Goal: Task Accomplishment & Management: Manage account settings

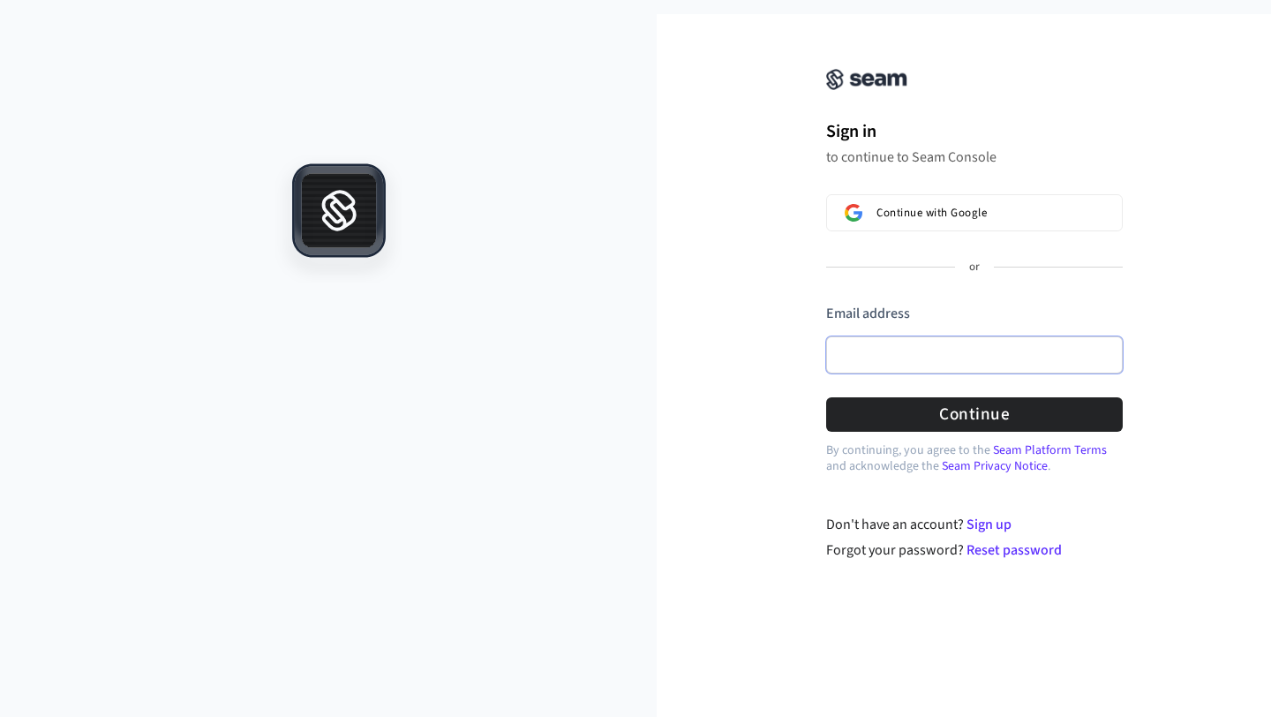
click at [889, 342] on input "Email address" at bounding box center [974, 354] width 297 height 37
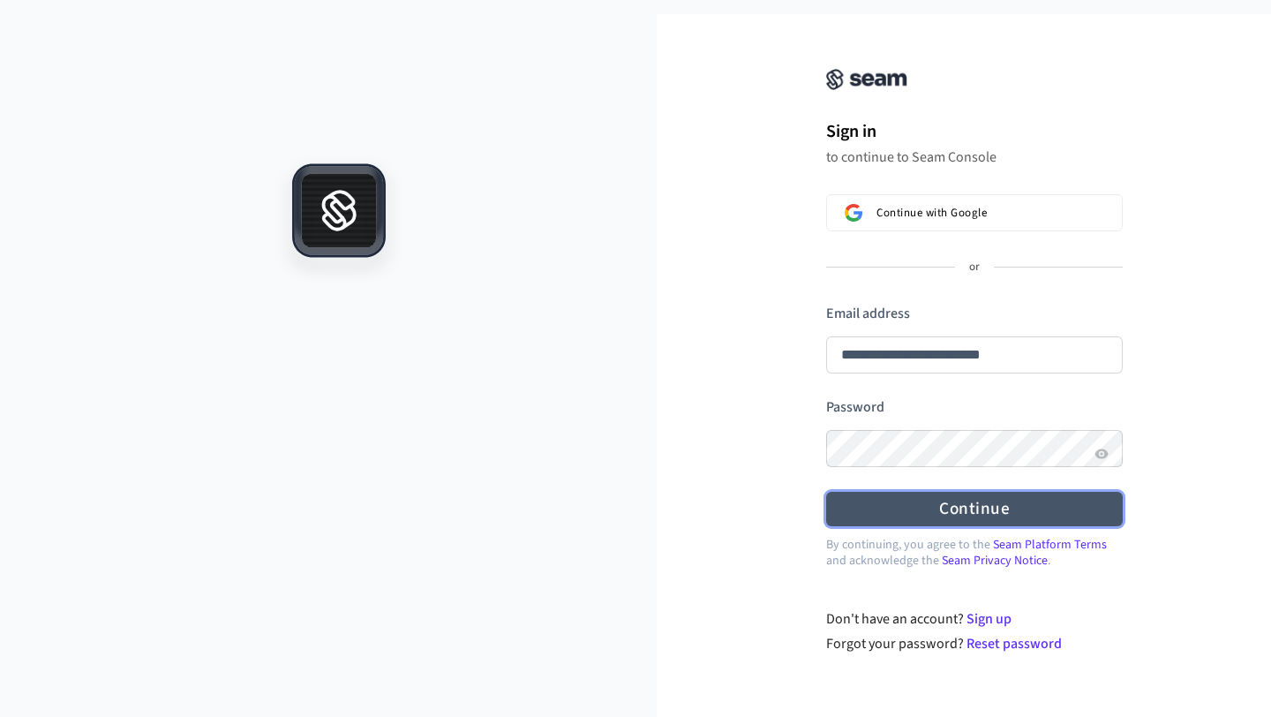
click at [953, 512] on button "Continue" at bounding box center [974, 509] width 297 height 34
type input "**********"
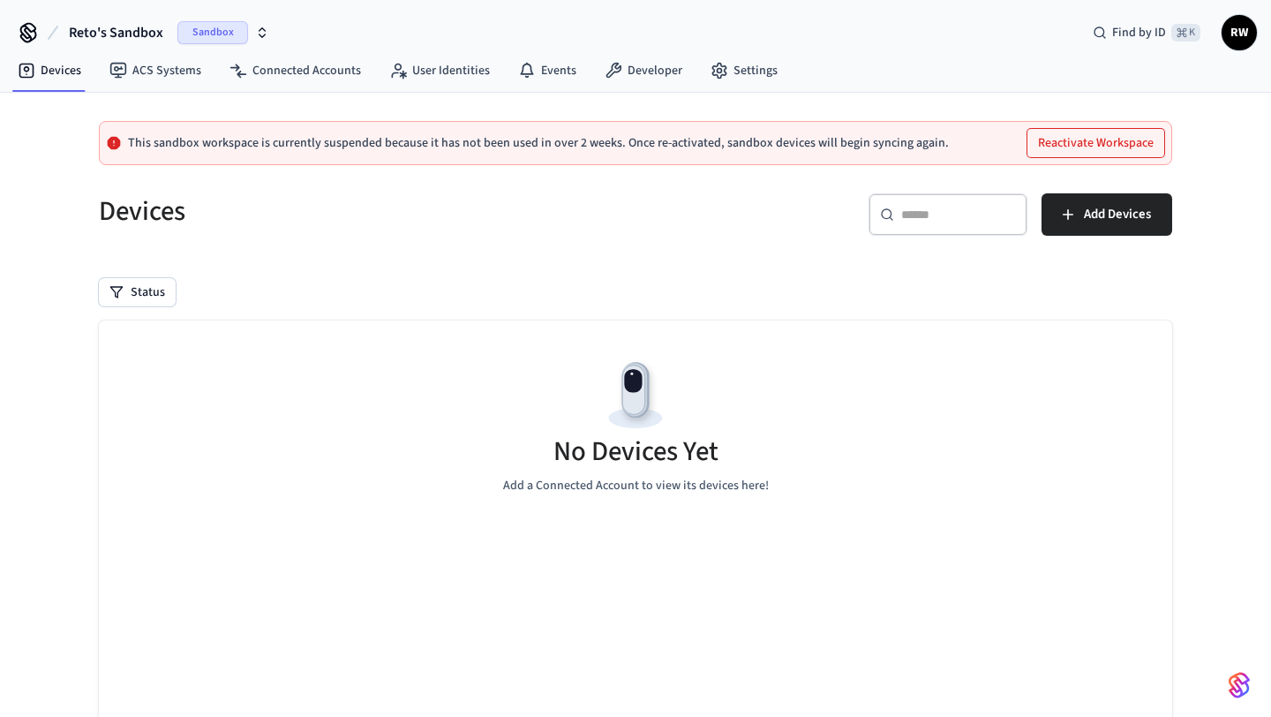
click at [908, 208] on input "text" at bounding box center [958, 215] width 115 height 18
click at [216, 22] on span "Sandbox" at bounding box center [212, 32] width 71 height 23
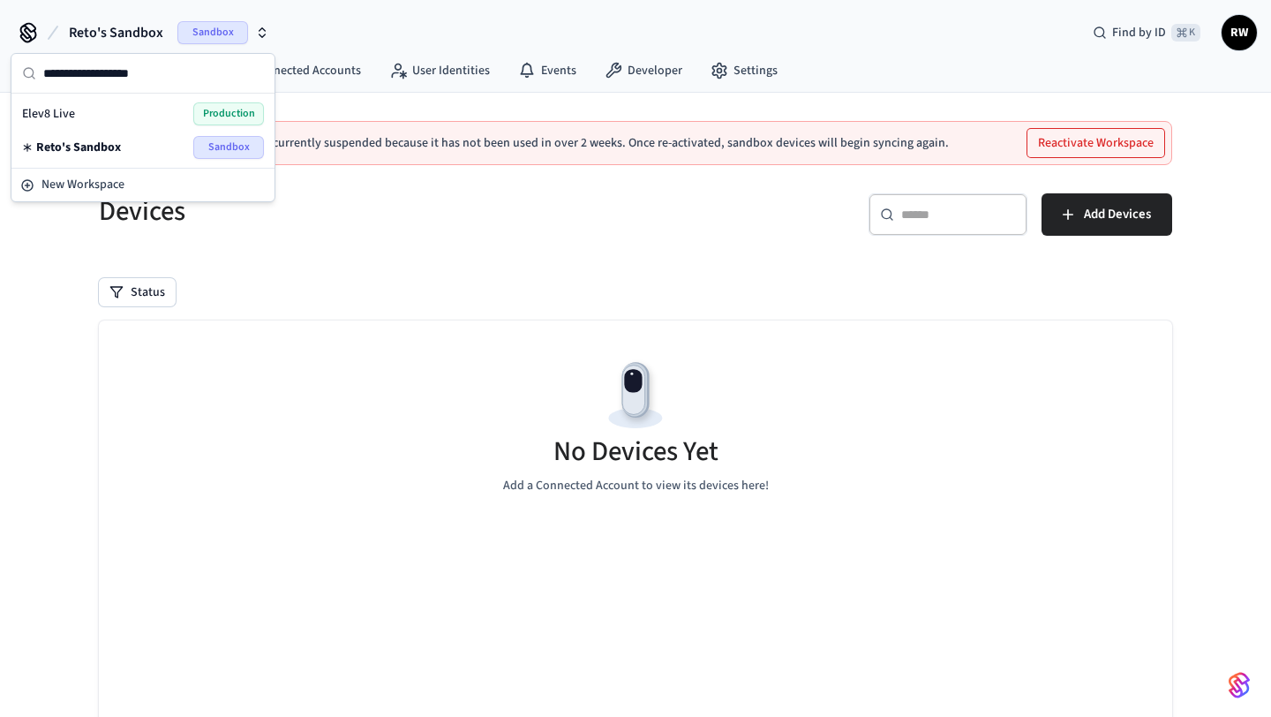
click at [217, 110] on span "Production" at bounding box center [228, 113] width 71 height 23
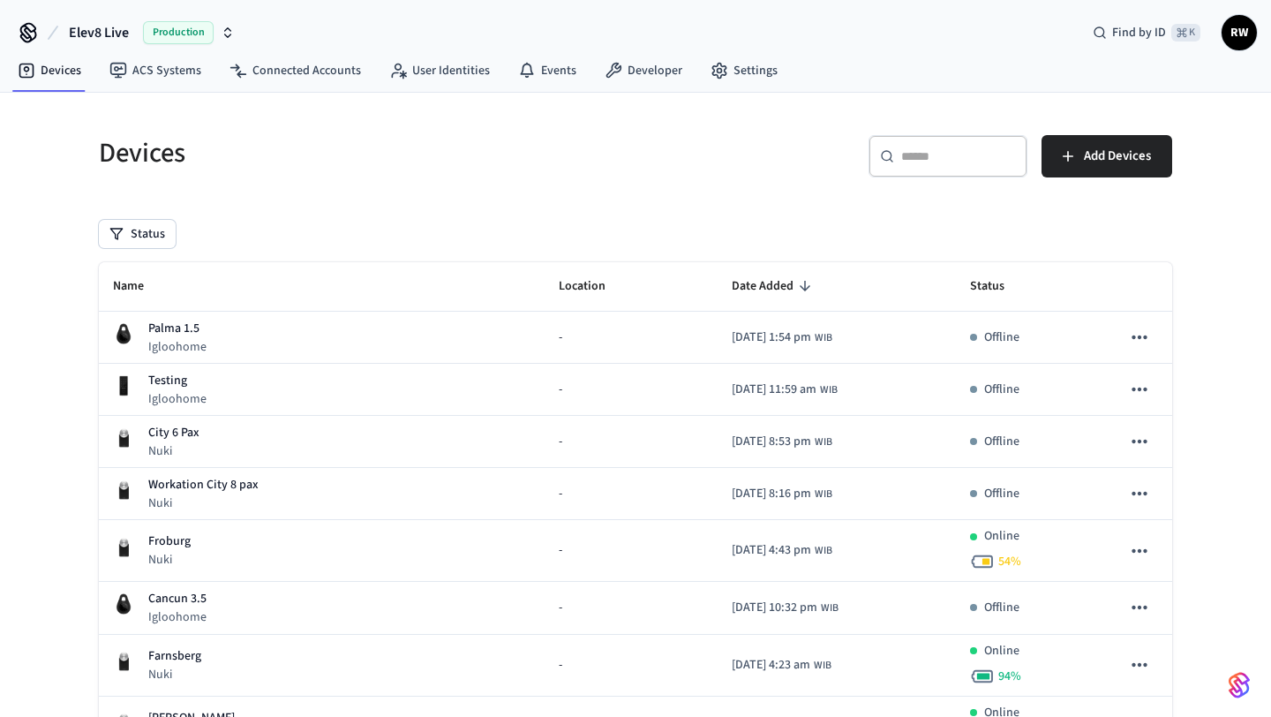
click at [975, 154] on input "text" at bounding box center [958, 156] width 115 height 18
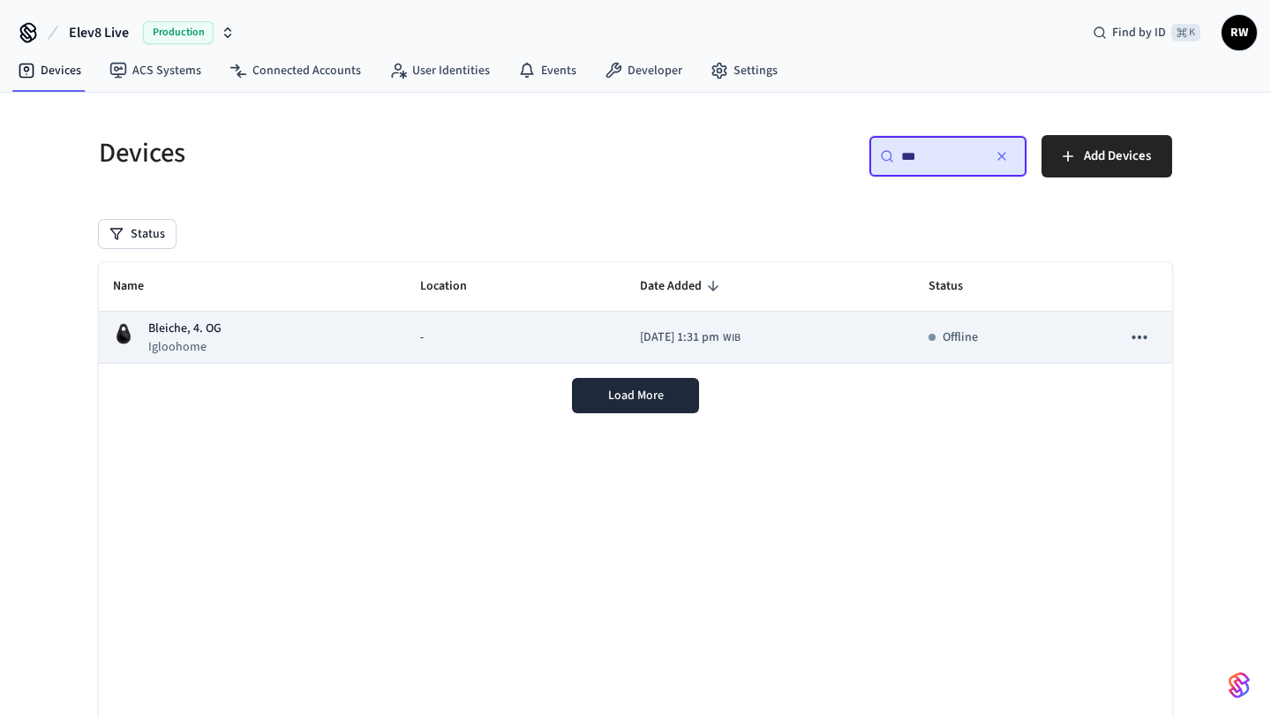
type input "***"
click at [551, 345] on div "-" at bounding box center [516, 337] width 192 height 19
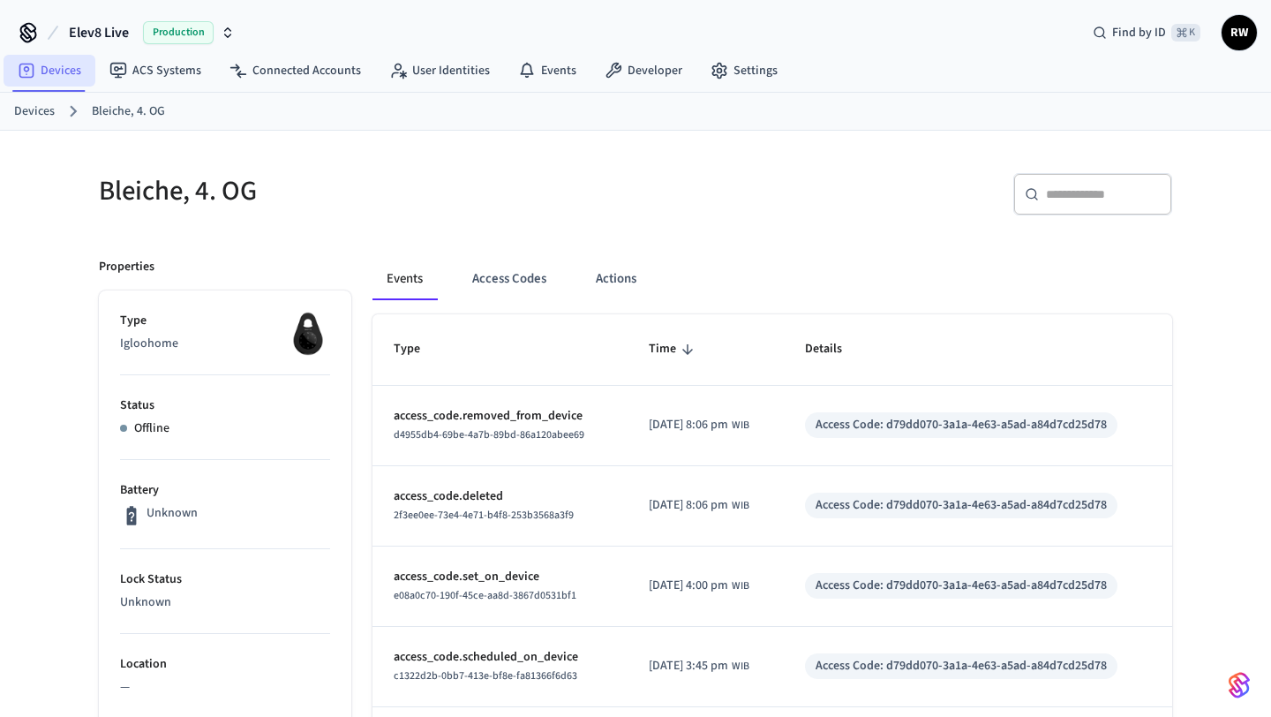
click at [62, 83] on link "Devices" at bounding box center [50, 71] width 92 height 32
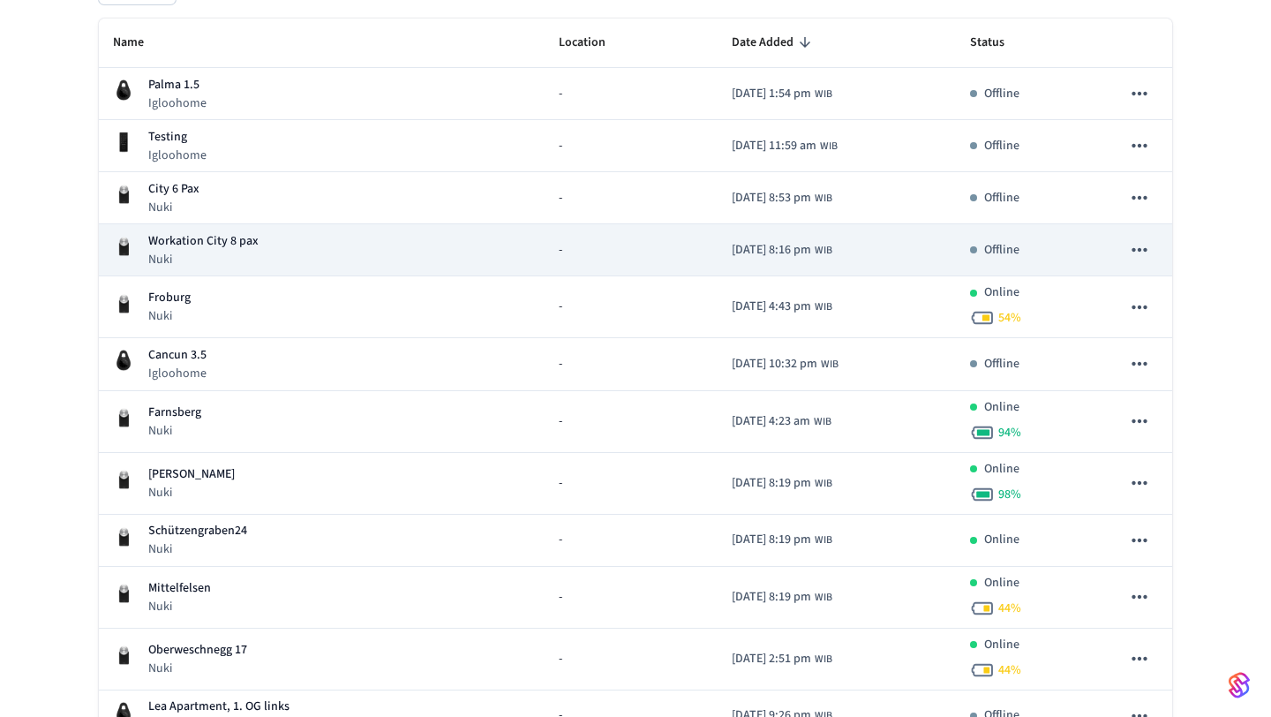
scroll to position [268, 0]
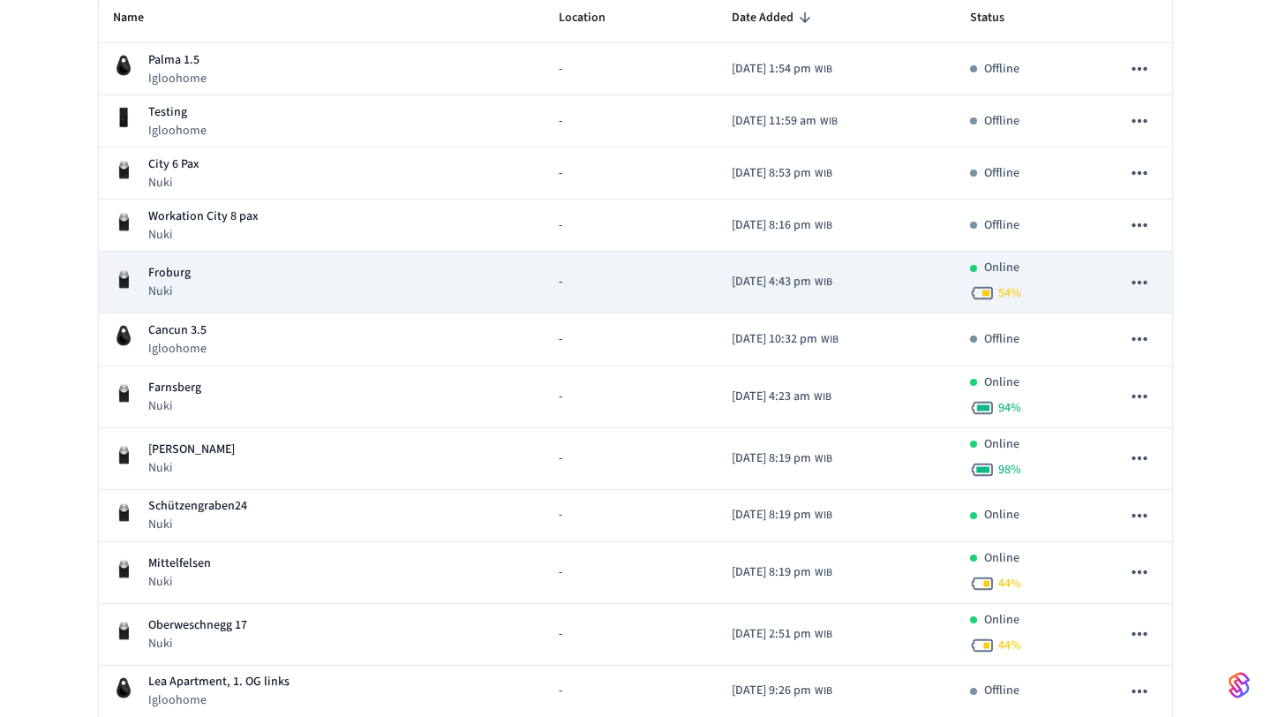
click at [235, 282] on div "Froburg Nuki" at bounding box center [322, 282] width 418 height 36
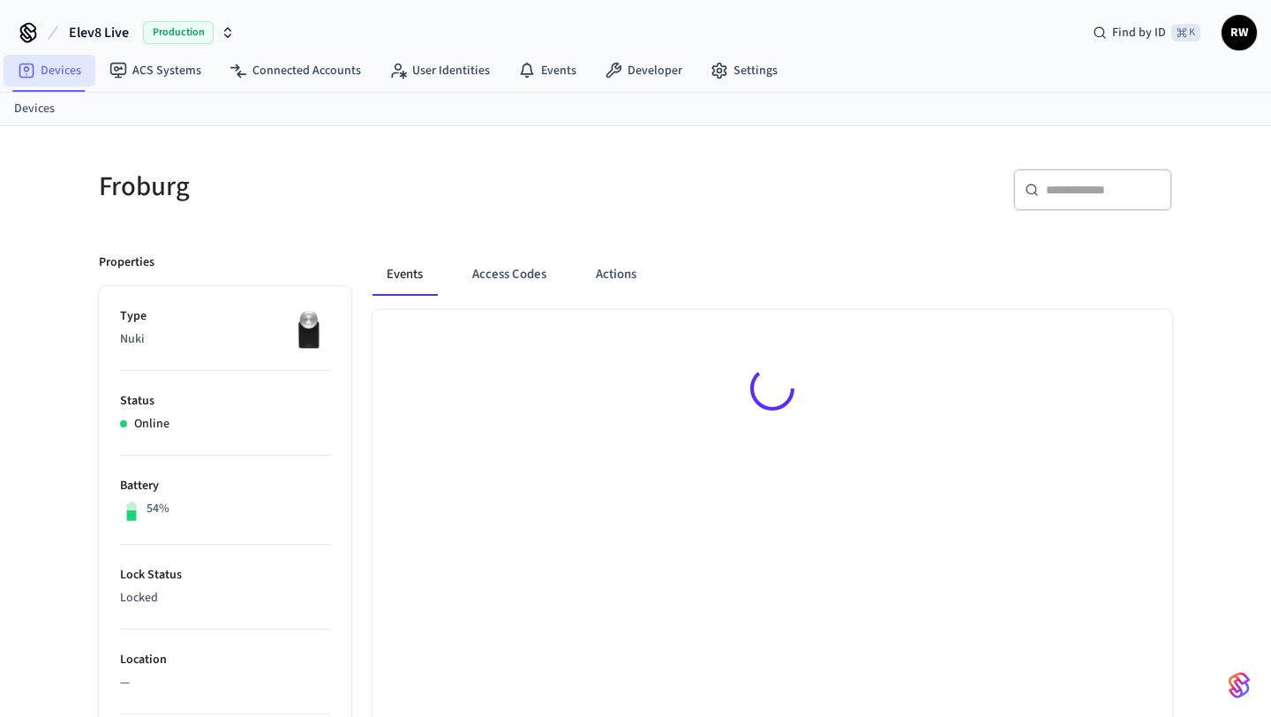
click at [47, 68] on link "Devices" at bounding box center [50, 71] width 92 height 32
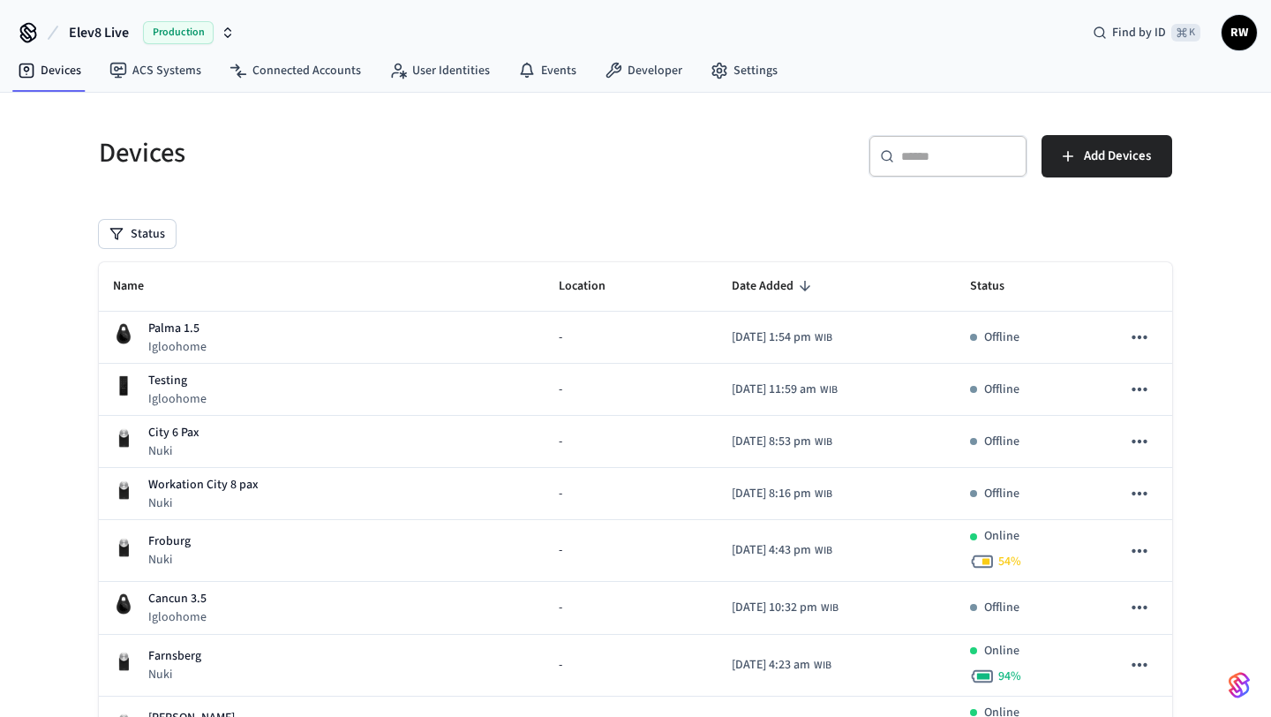
click at [929, 144] on div "​ ​" at bounding box center [948, 156] width 159 height 42
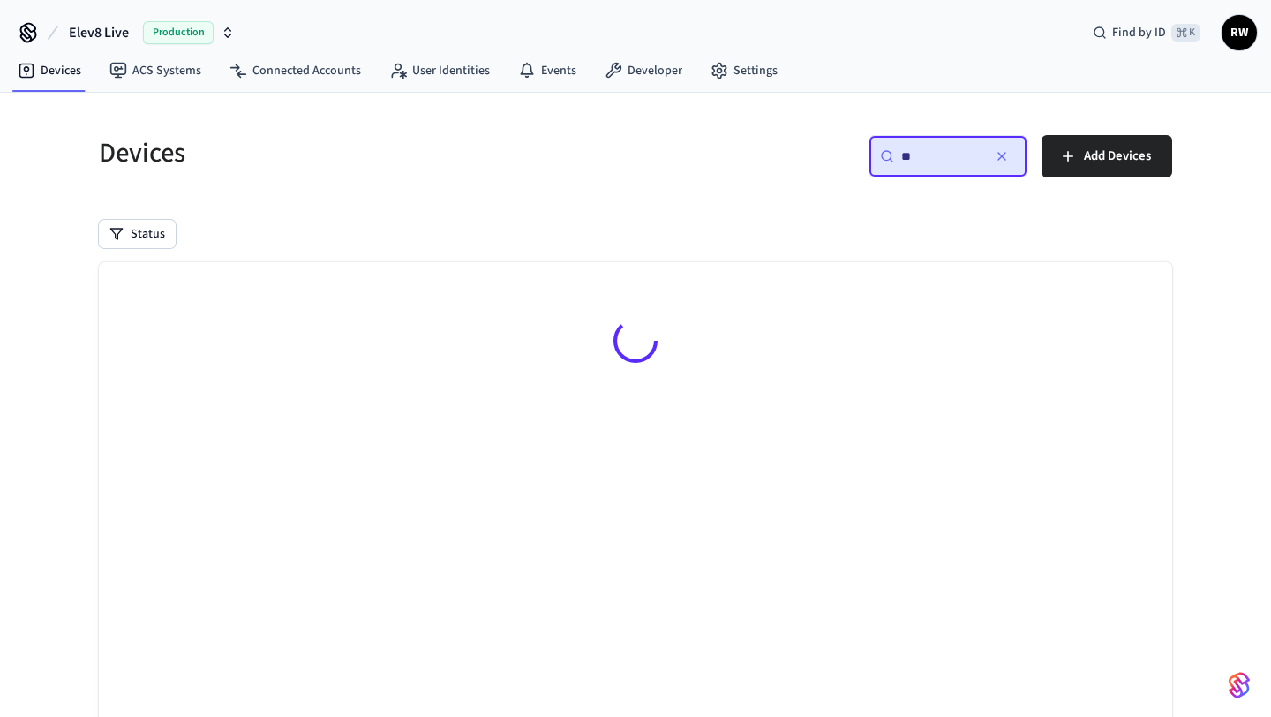
type input "*"
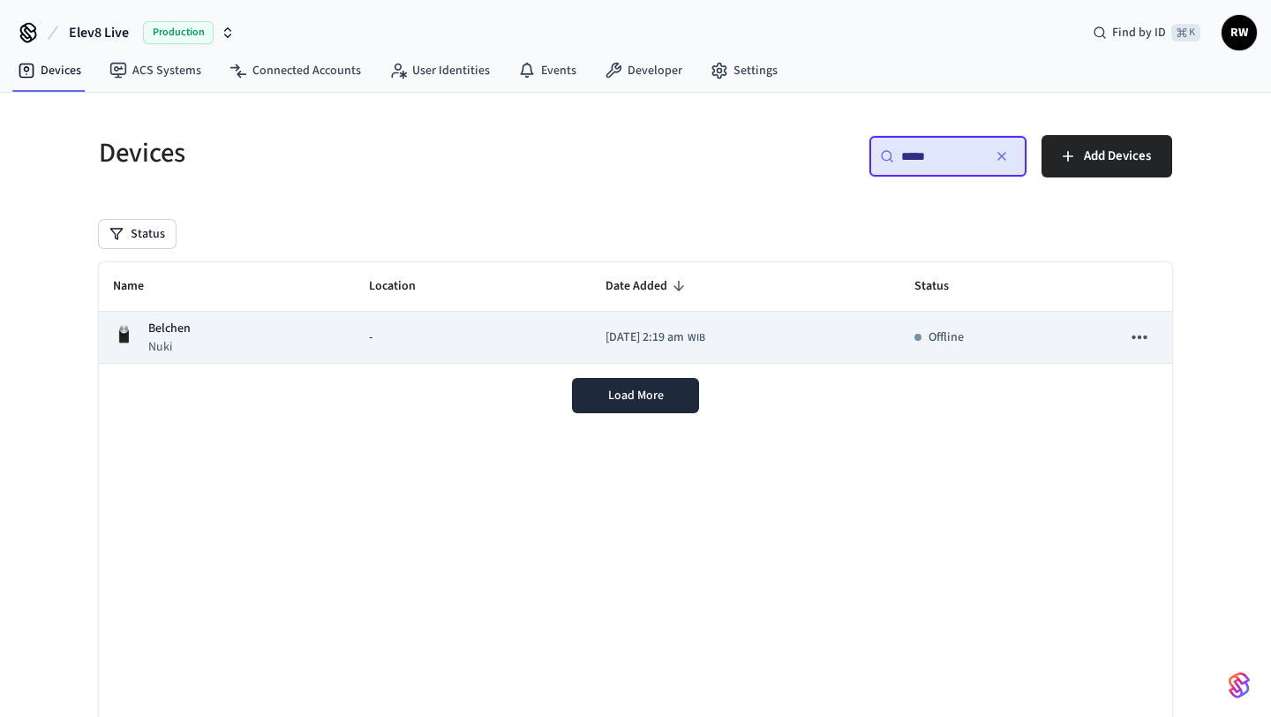
type input "*****"
click at [475, 324] on td "-" at bounding box center [473, 338] width 237 height 52
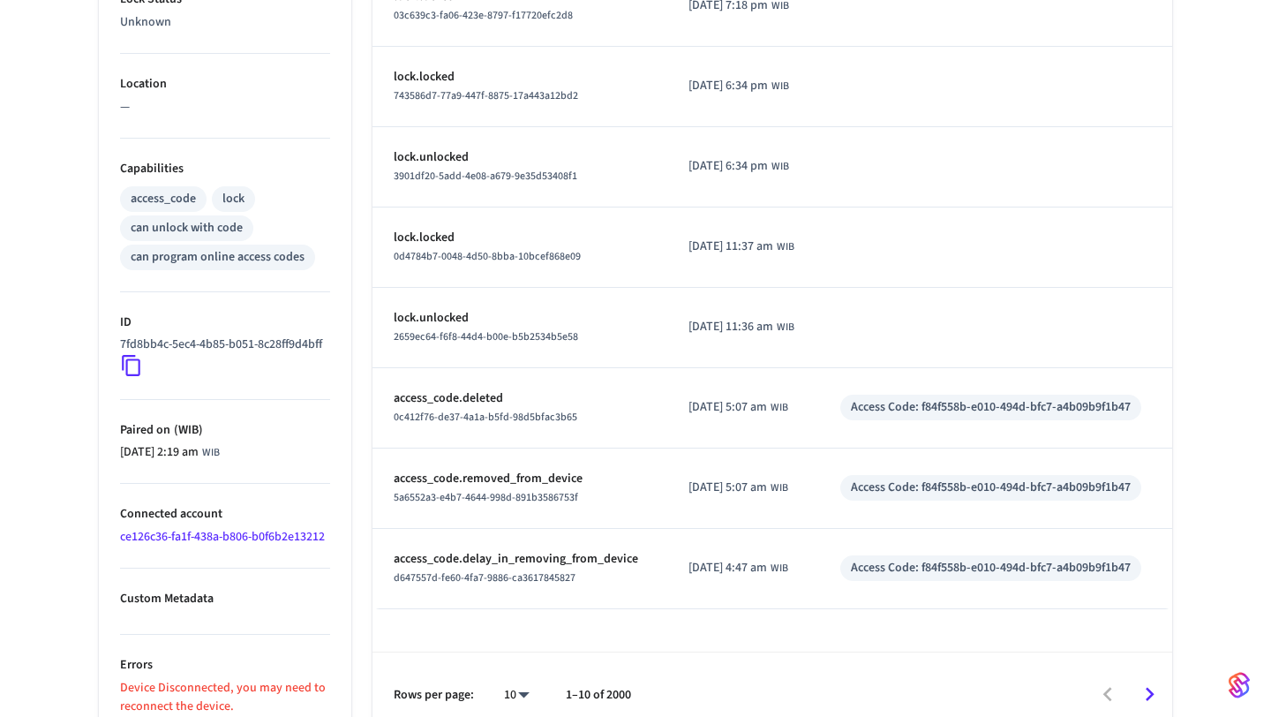
scroll to position [619, 0]
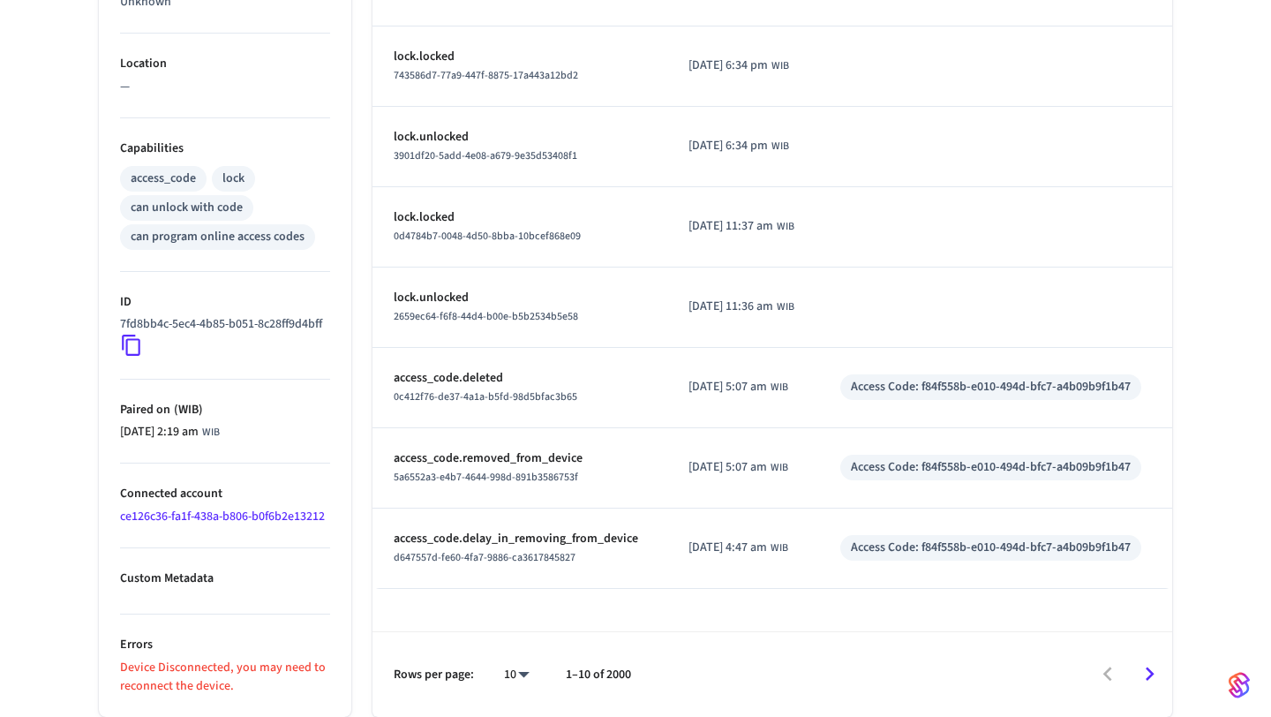
click at [226, 674] on p "Device Disconnected, you may need to reconnect the device." at bounding box center [225, 677] width 210 height 37
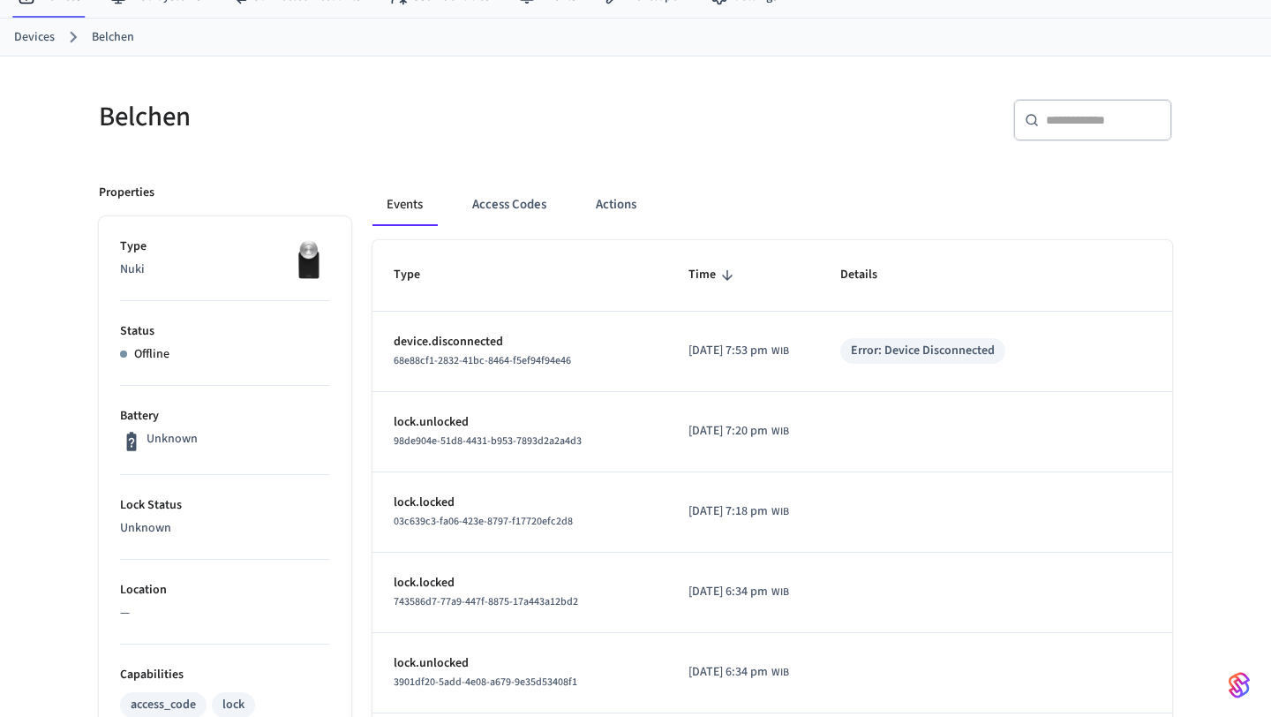
scroll to position [0, 0]
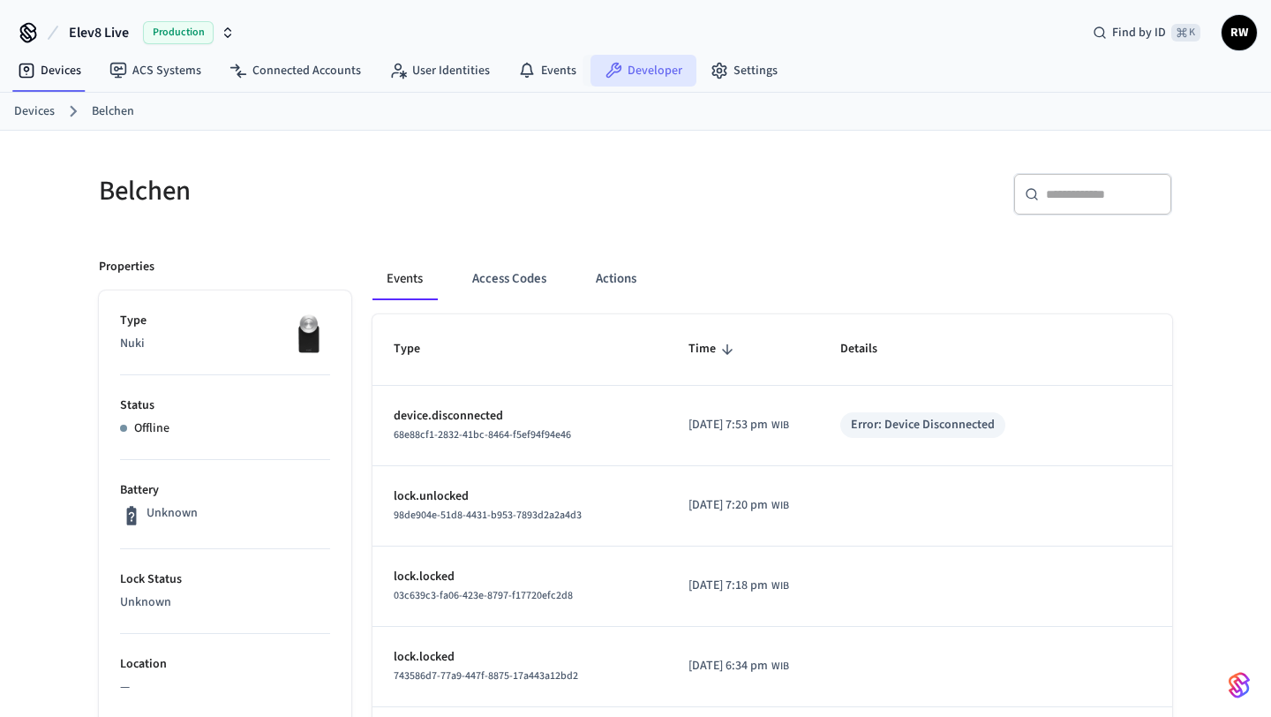
click at [631, 69] on link "Developer" at bounding box center [644, 71] width 106 height 32
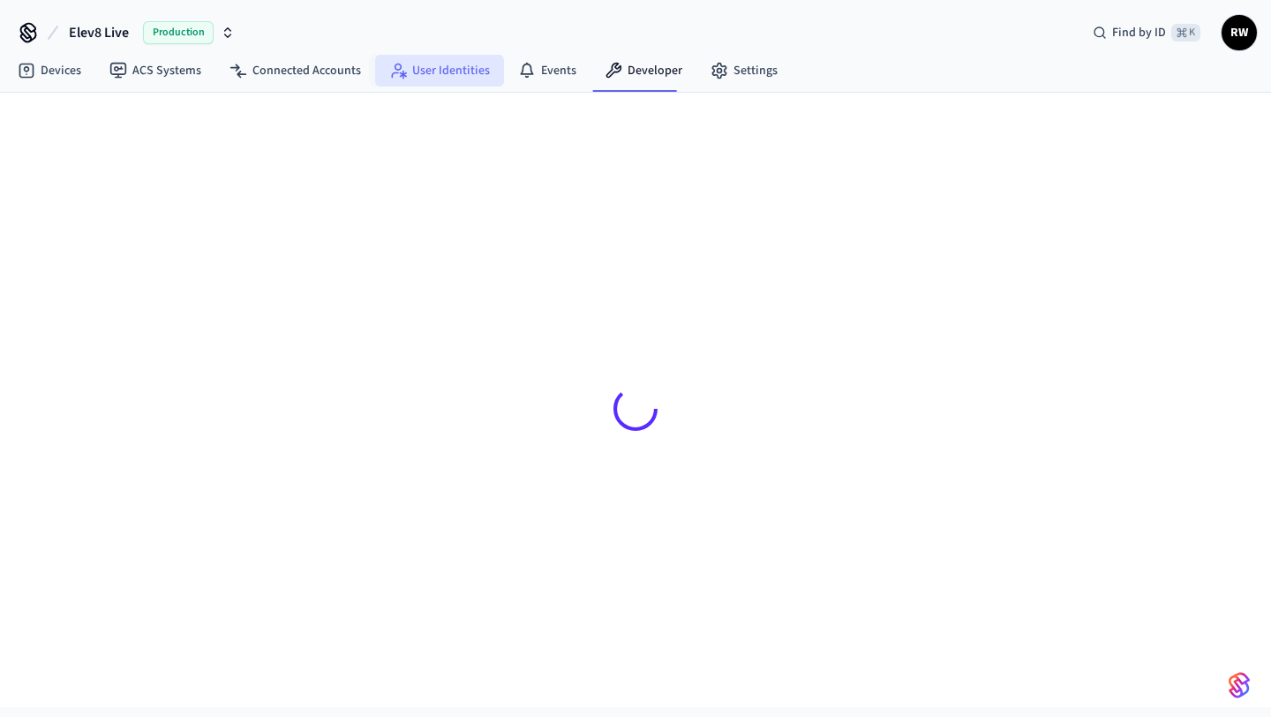
click at [442, 76] on link "User Identities" at bounding box center [439, 71] width 129 height 32
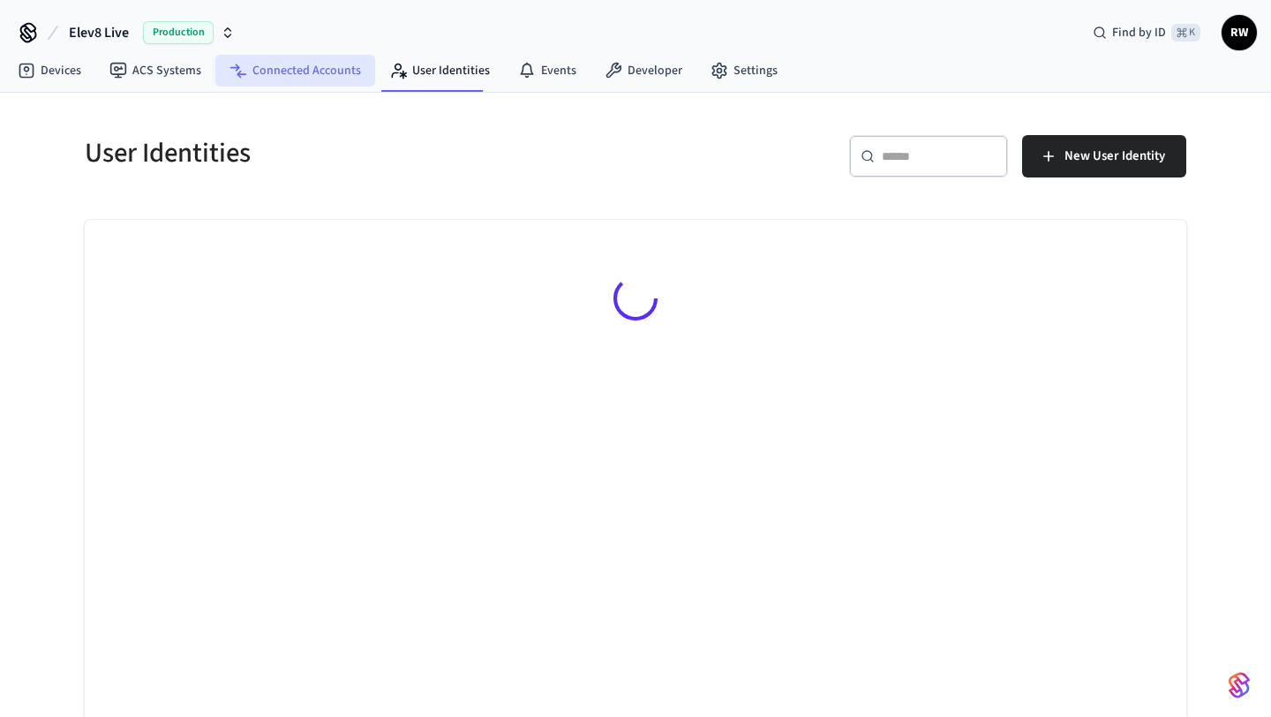
click at [328, 79] on link "Connected Accounts" at bounding box center [295, 71] width 160 height 32
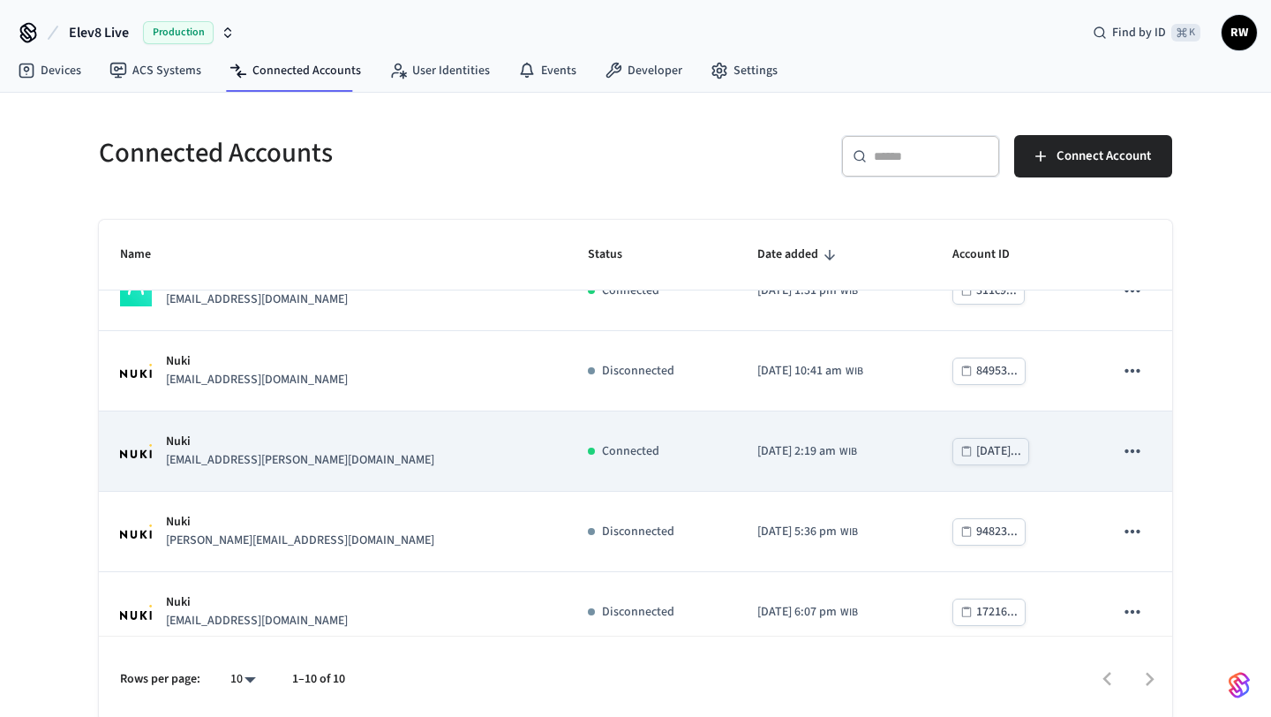
scroll to position [460, 0]
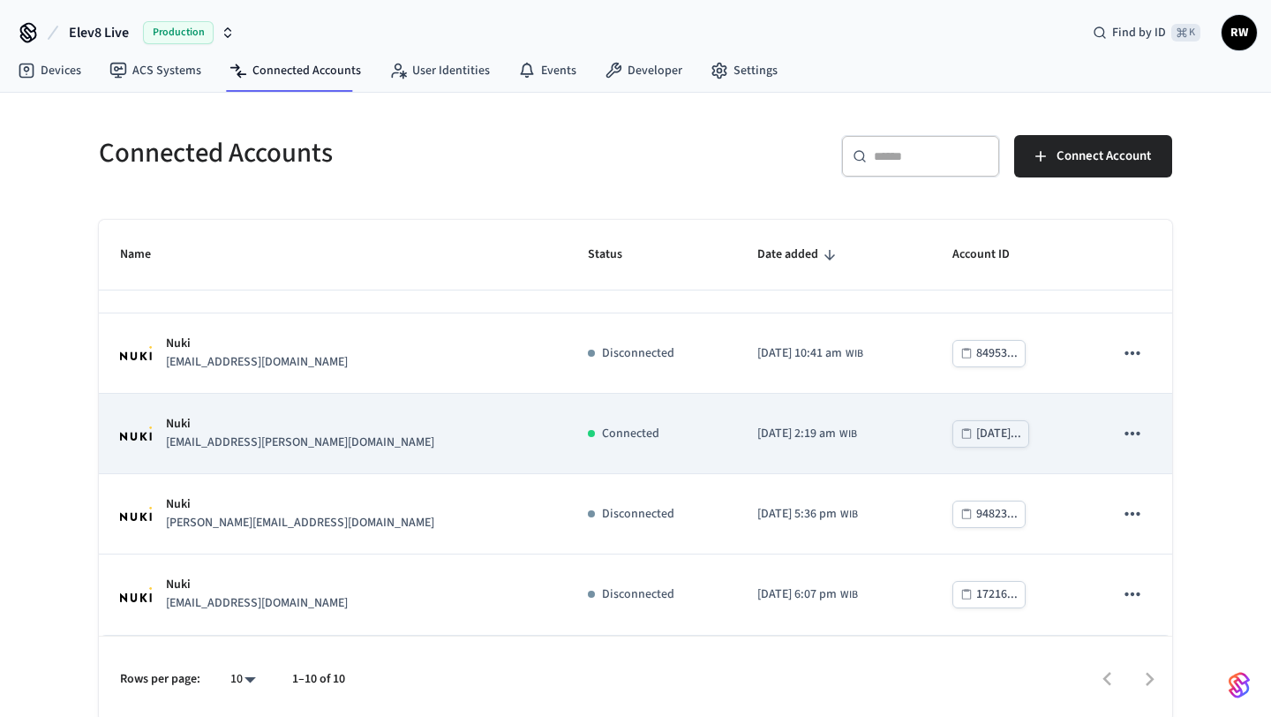
click at [380, 430] on div "Nuki [EMAIL_ADDRESS][PERSON_NAME][DOMAIN_NAME]" at bounding box center [333, 433] width 426 height 37
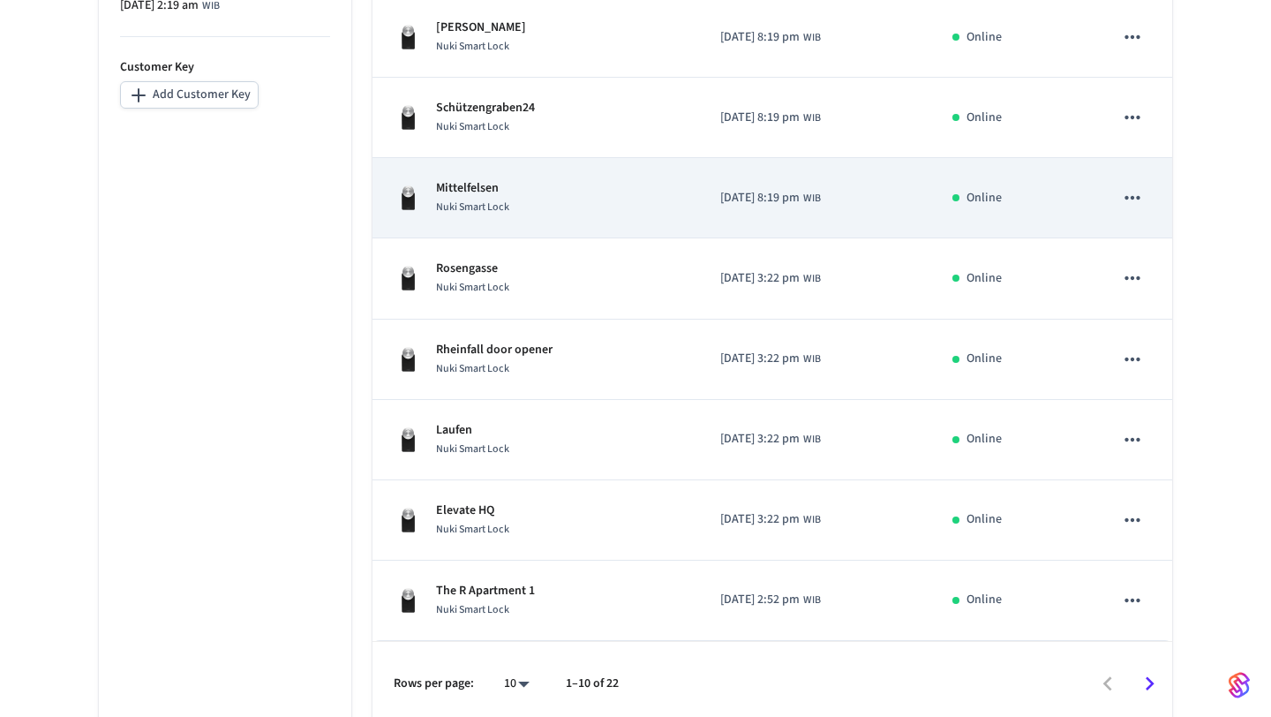
scroll to position [576, 0]
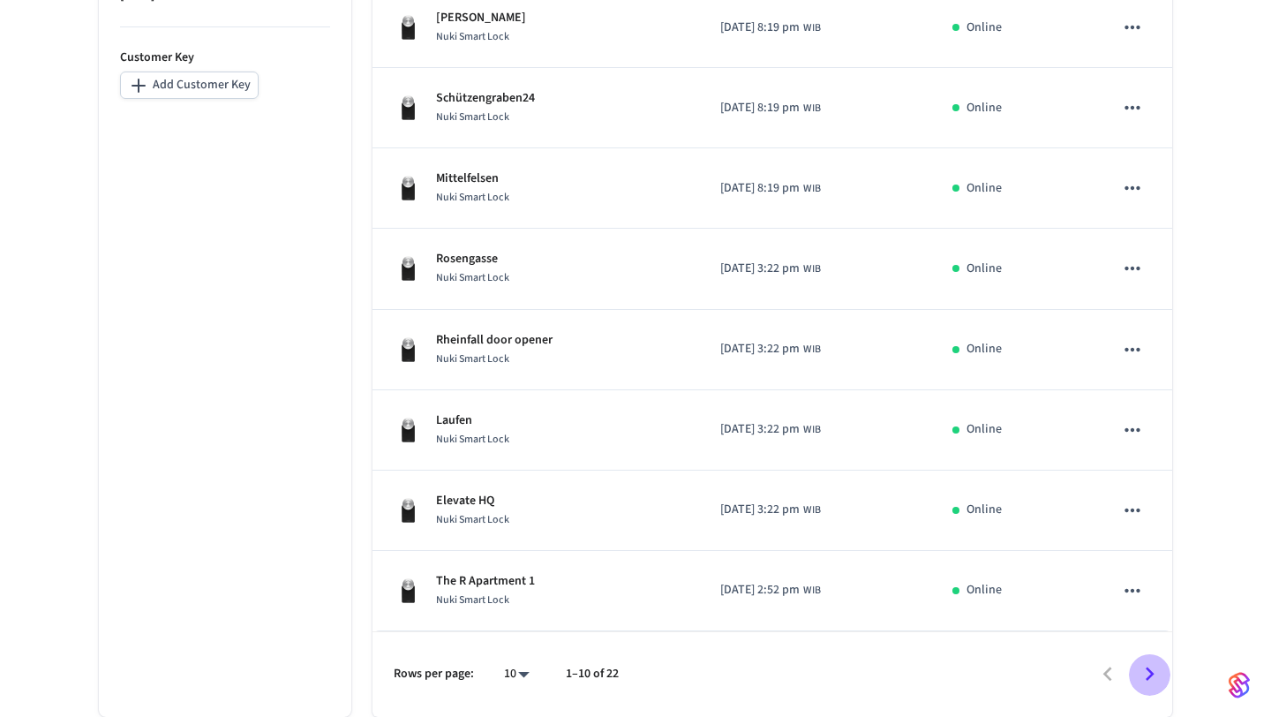
click at [1154, 677] on icon "Go to next page" at bounding box center [1149, 673] width 27 height 27
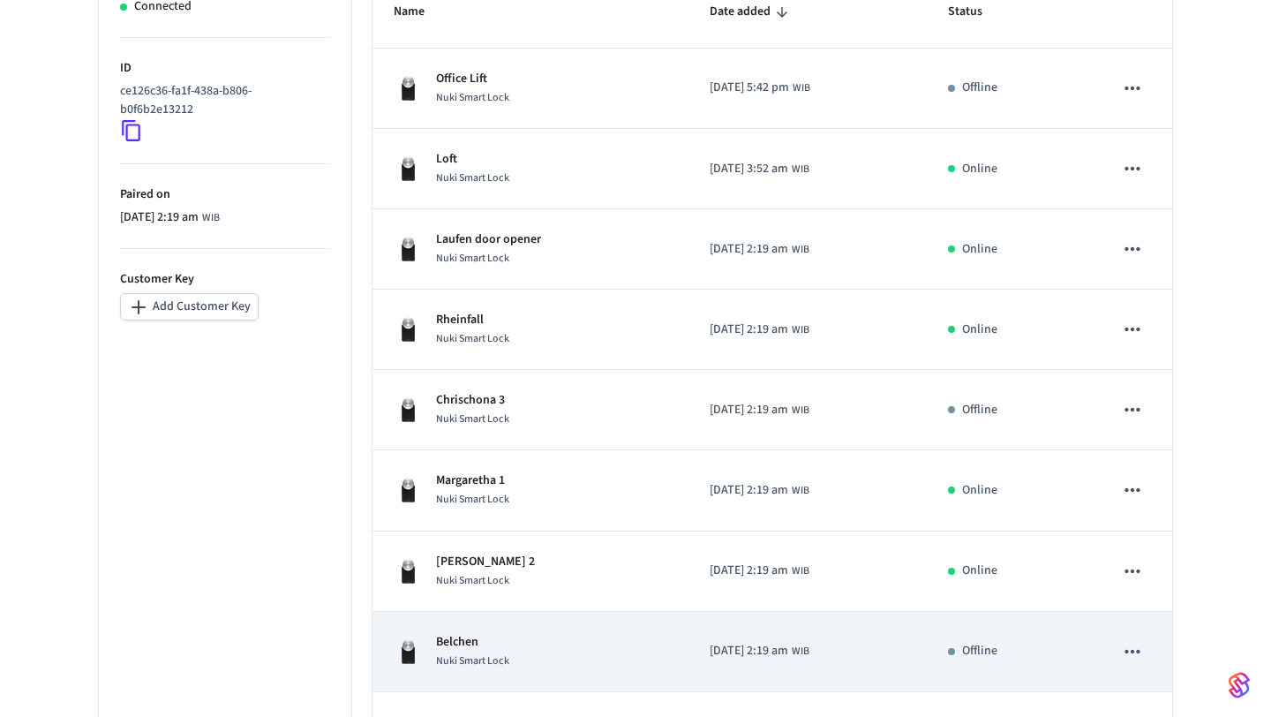
scroll to position [340, 0]
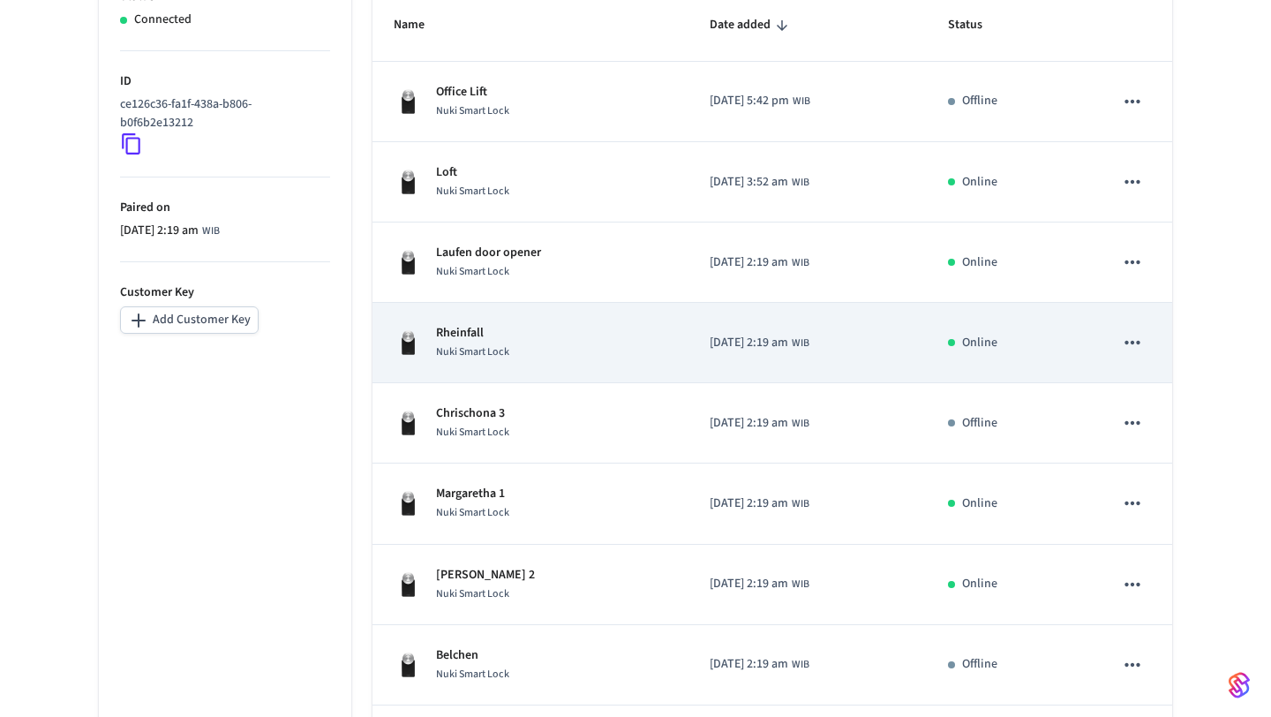
click at [566, 330] on div "Rheinfall Nuki Smart Lock" at bounding box center [531, 342] width 274 height 37
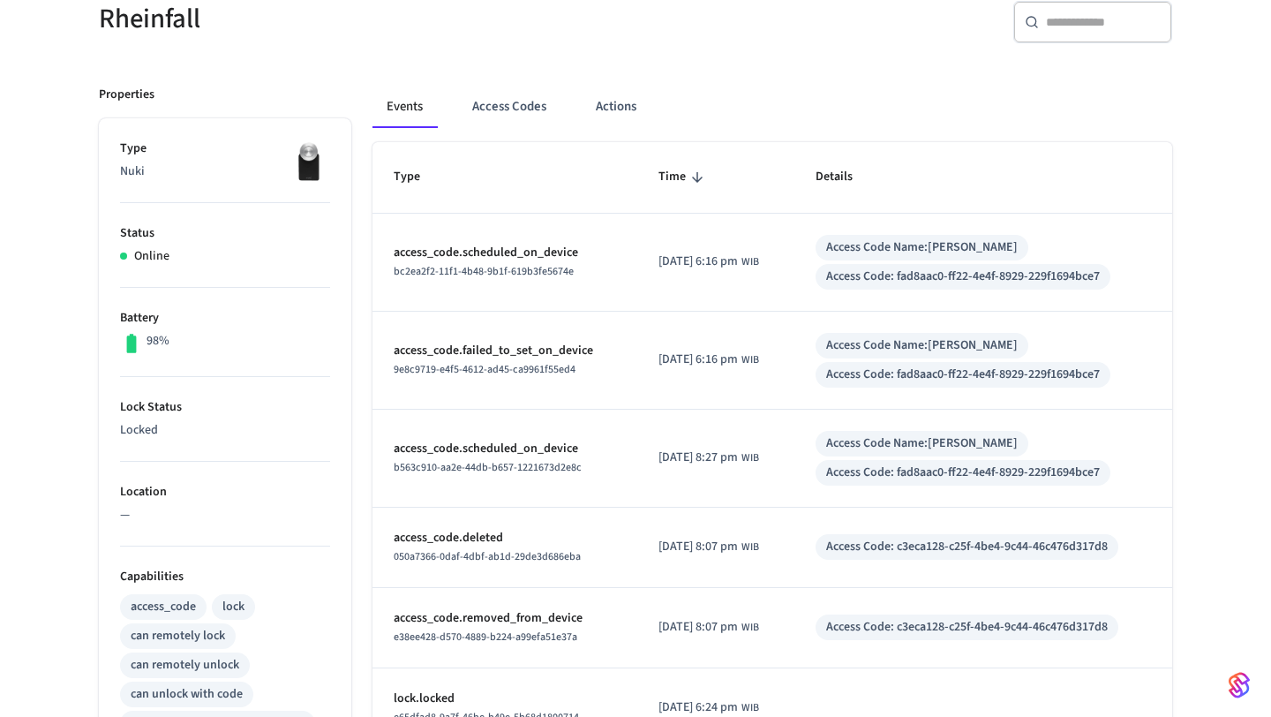
scroll to position [77, 0]
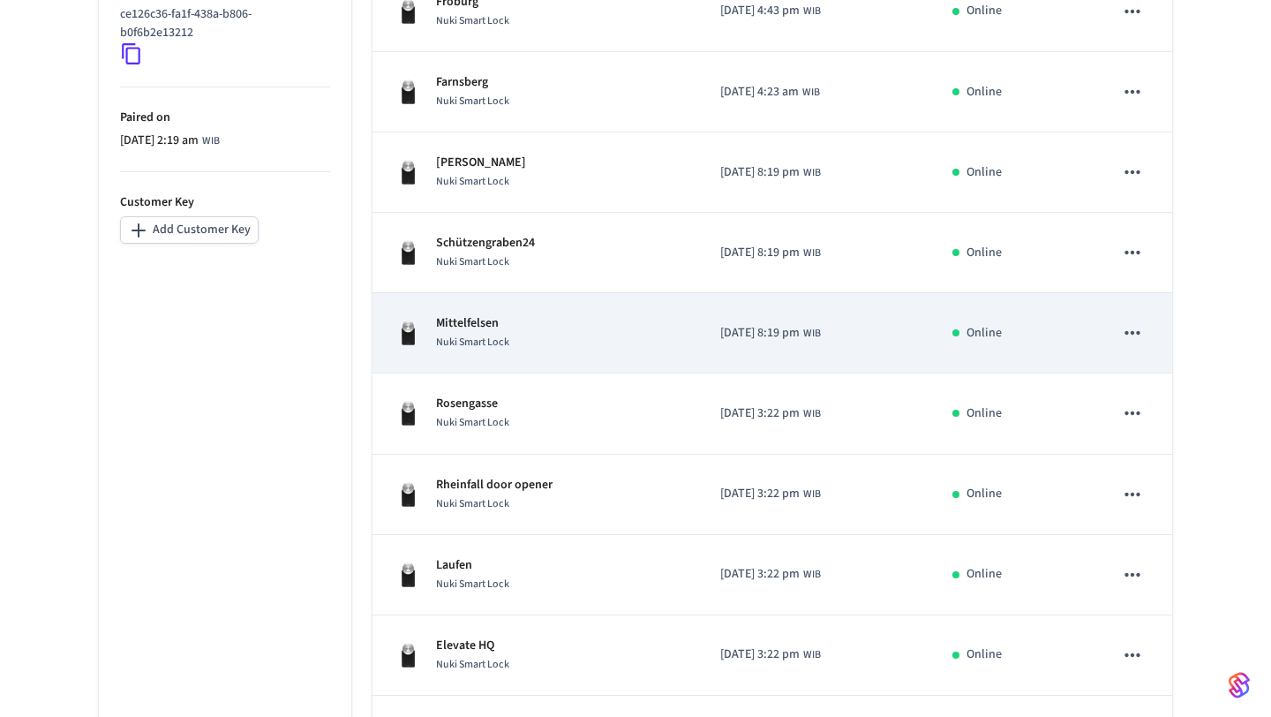
scroll to position [576, 0]
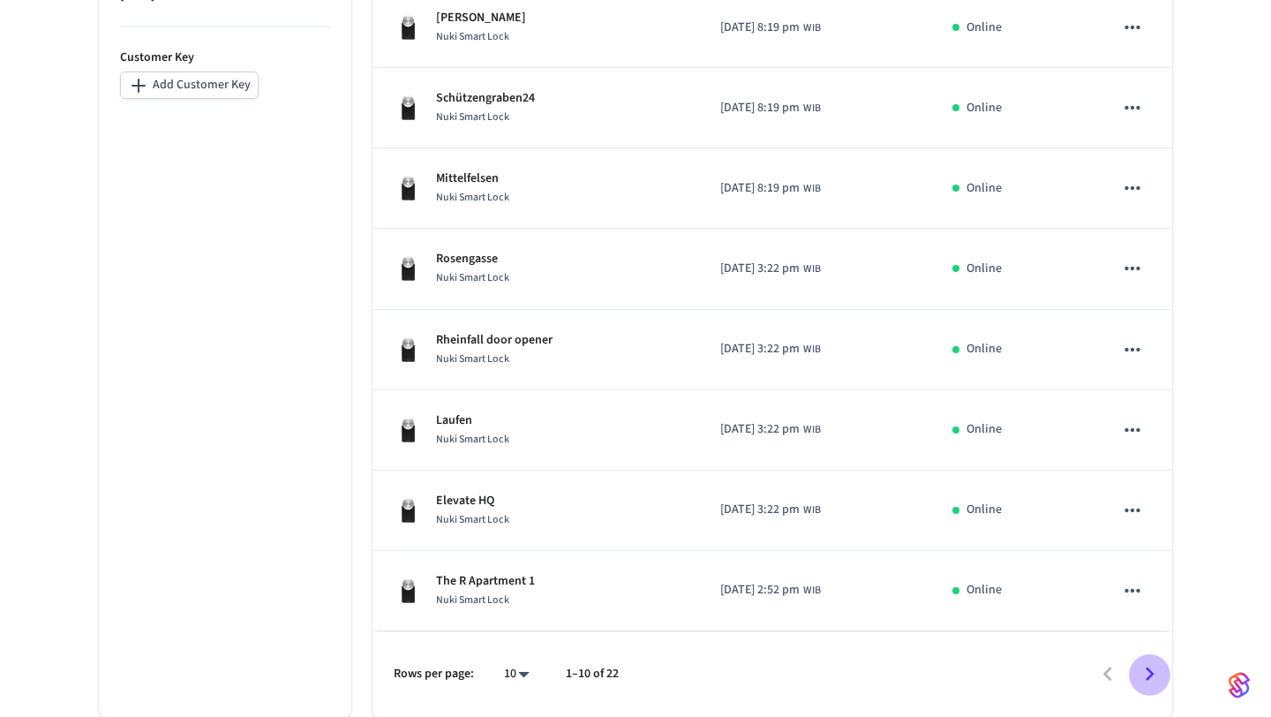
click at [1144, 675] on icon "Go to next page" at bounding box center [1149, 673] width 27 height 27
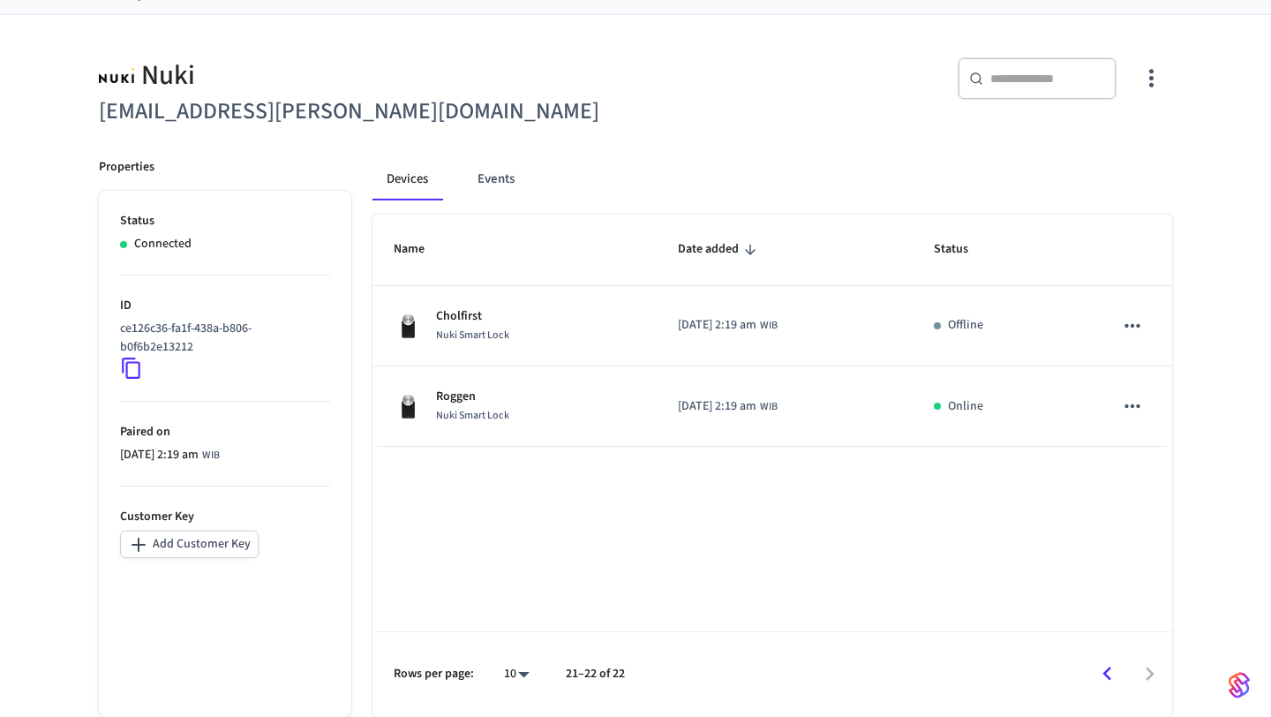
click at [1121, 672] on button "Go to previous page" at bounding box center [1107, 673] width 41 height 41
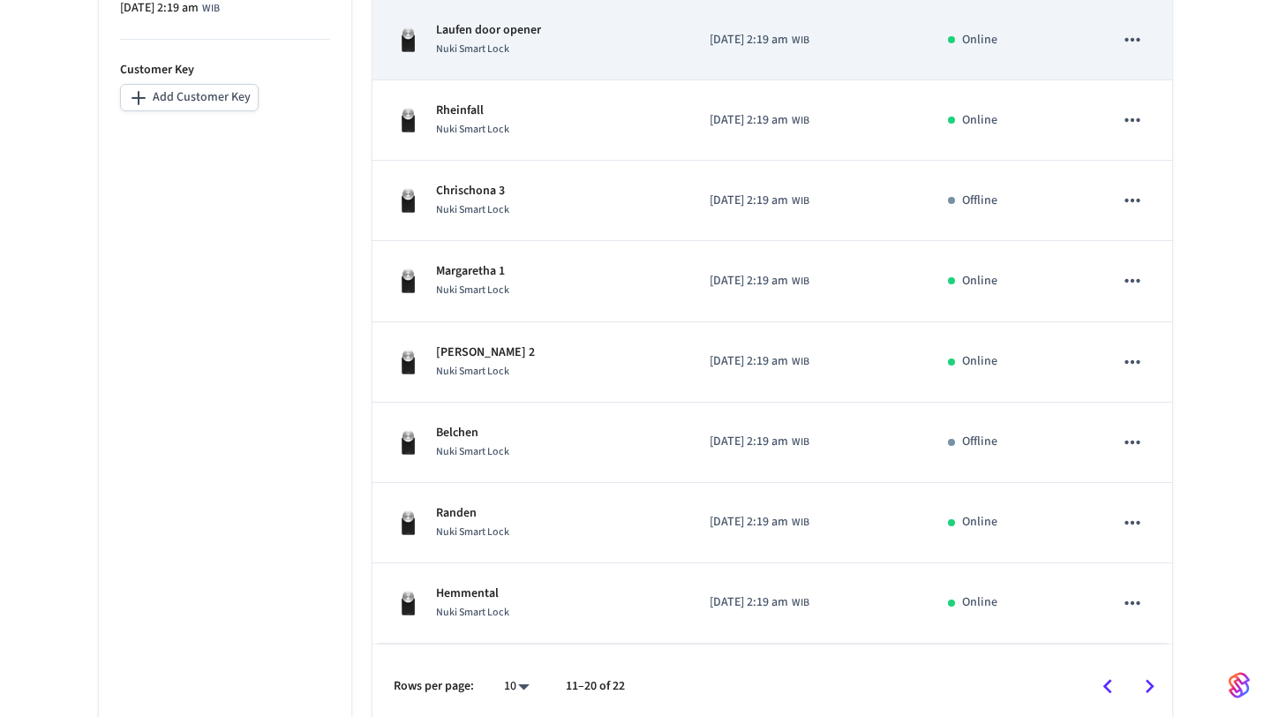
scroll to position [576, 0]
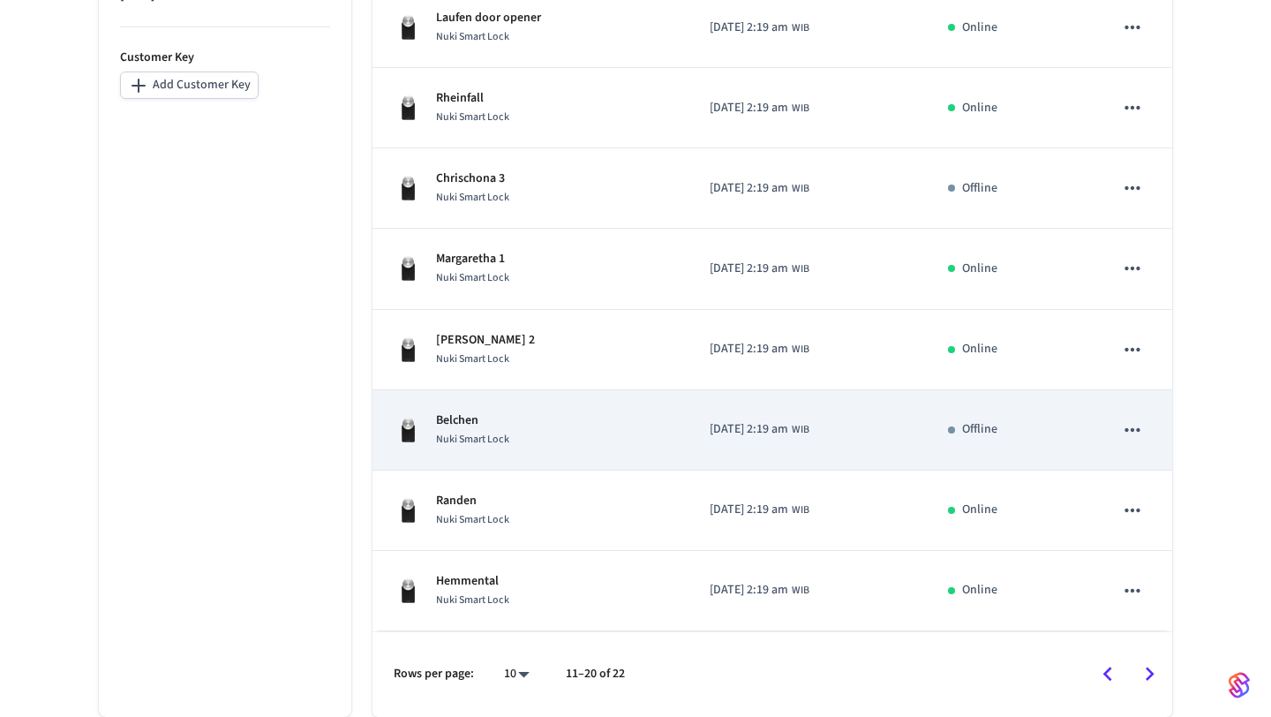
click at [1133, 433] on icon "sticky table" at bounding box center [1132, 429] width 23 height 23
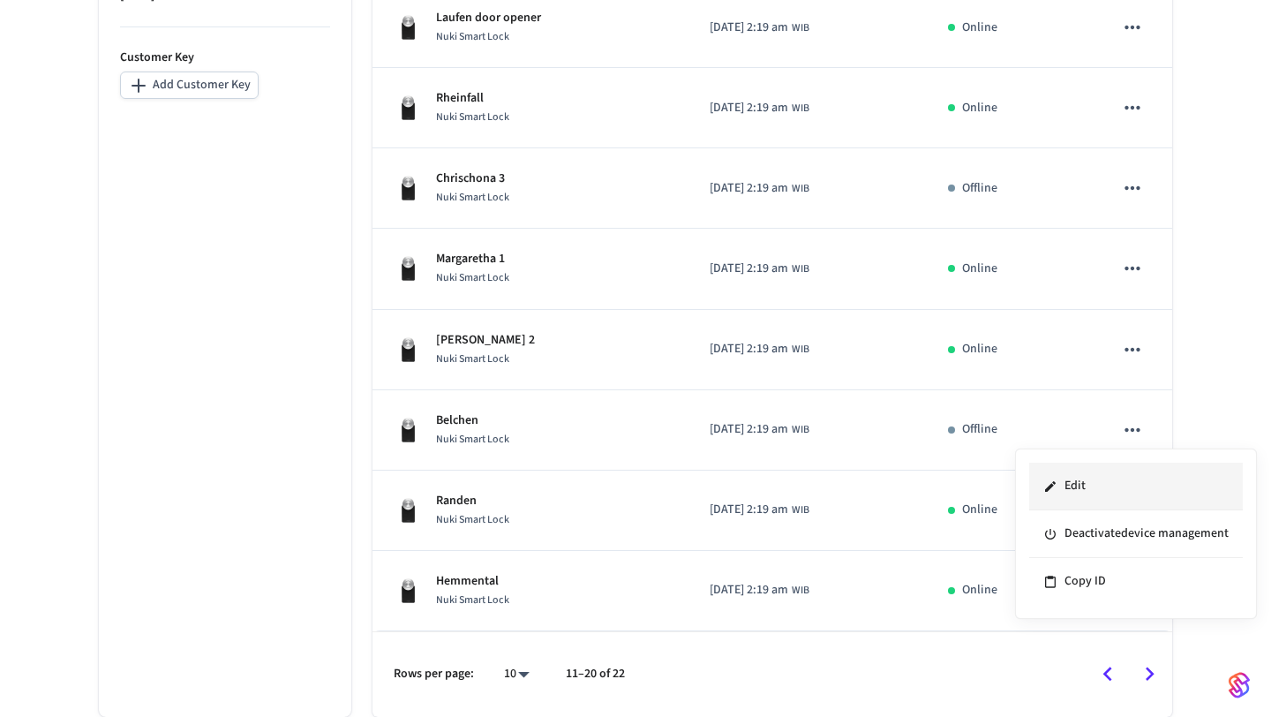
click at [1092, 491] on li "Edit" at bounding box center [1136, 487] width 214 height 48
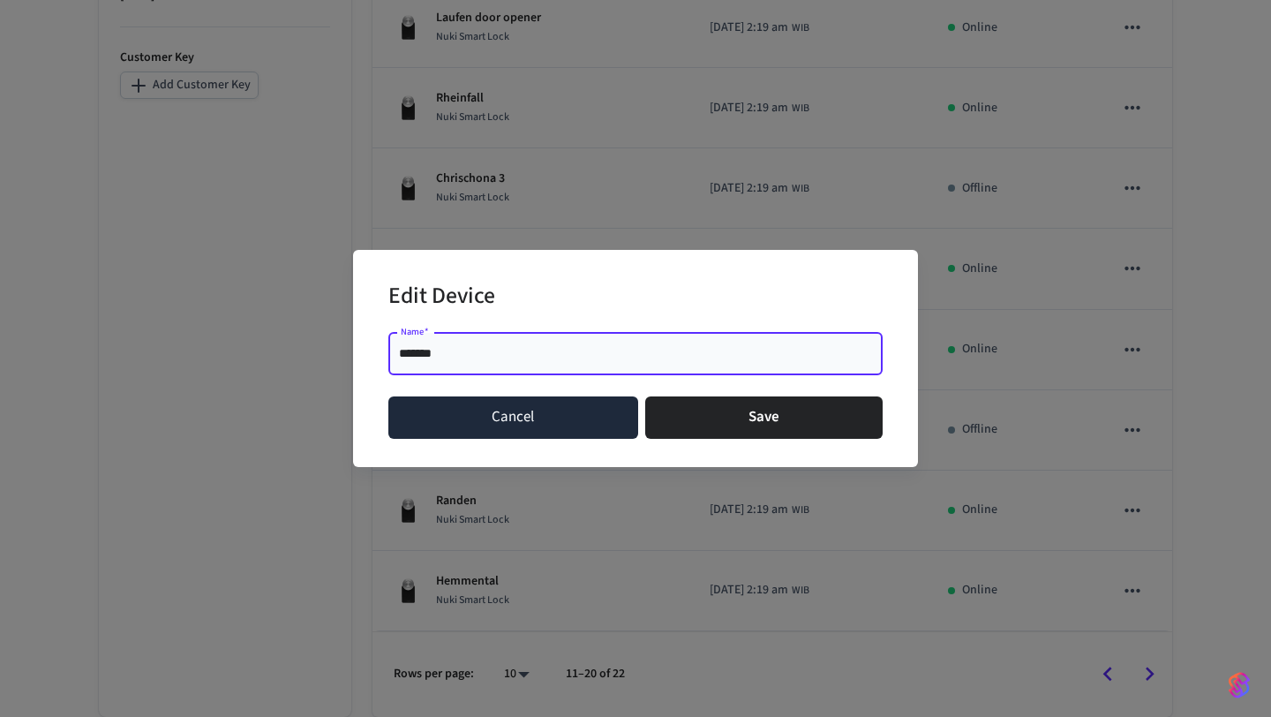
click at [518, 411] on button "Cancel" at bounding box center [513, 417] width 250 height 42
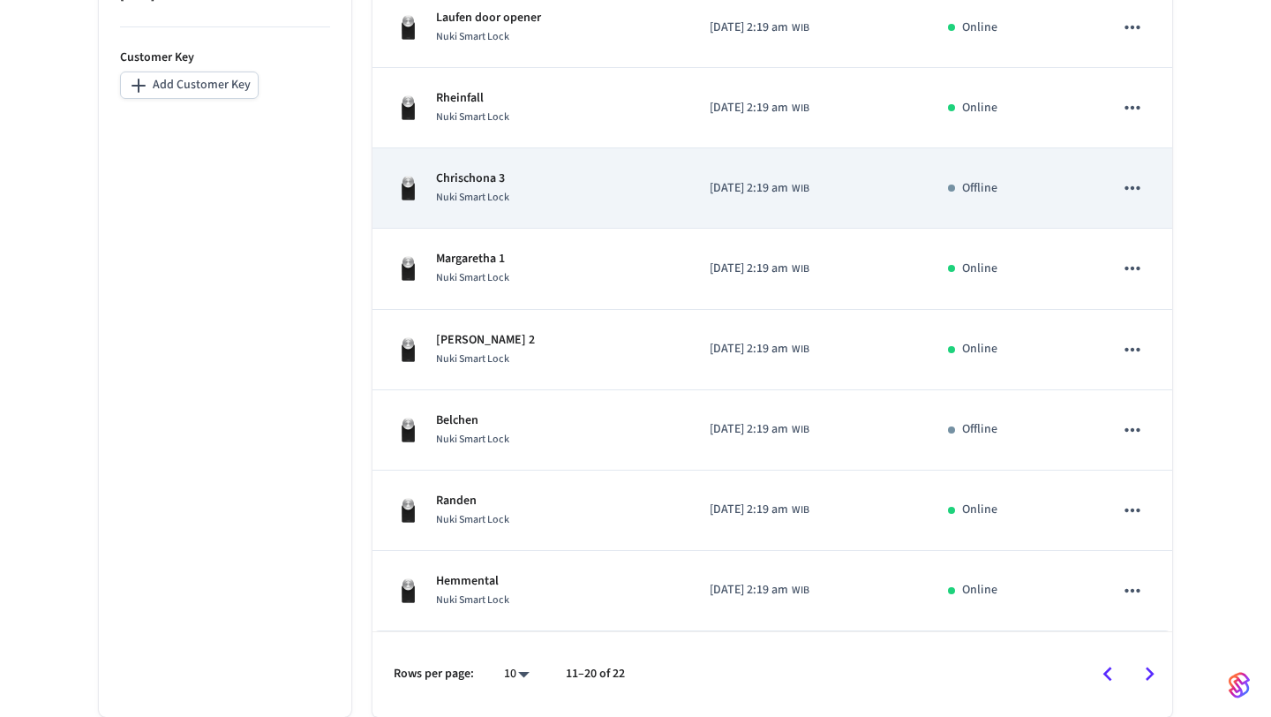
click at [1119, 192] on button "sticky table" at bounding box center [1132, 187] width 37 height 37
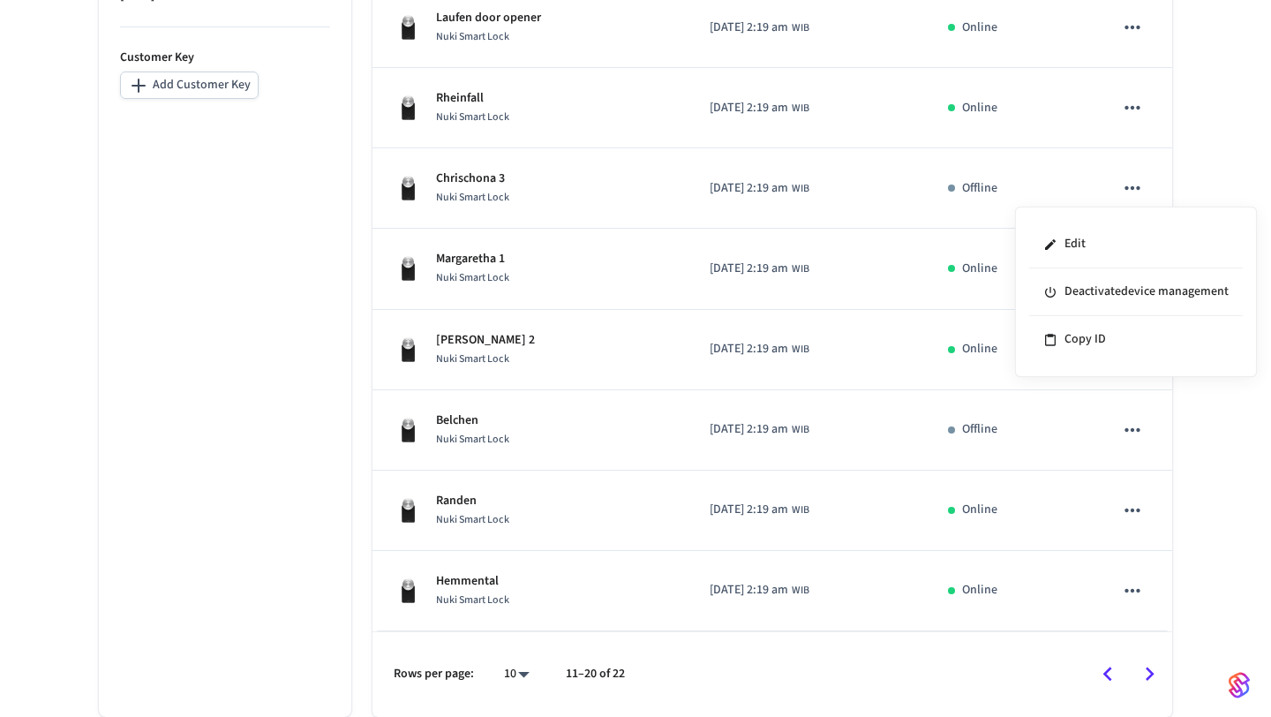
click at [1128, 190] on div at bounding box center [635, 358] width 1271 height 717
click at [1114, 680] on icon "Go to previous page" at bounding box center [1107, 673] width 27 height 27
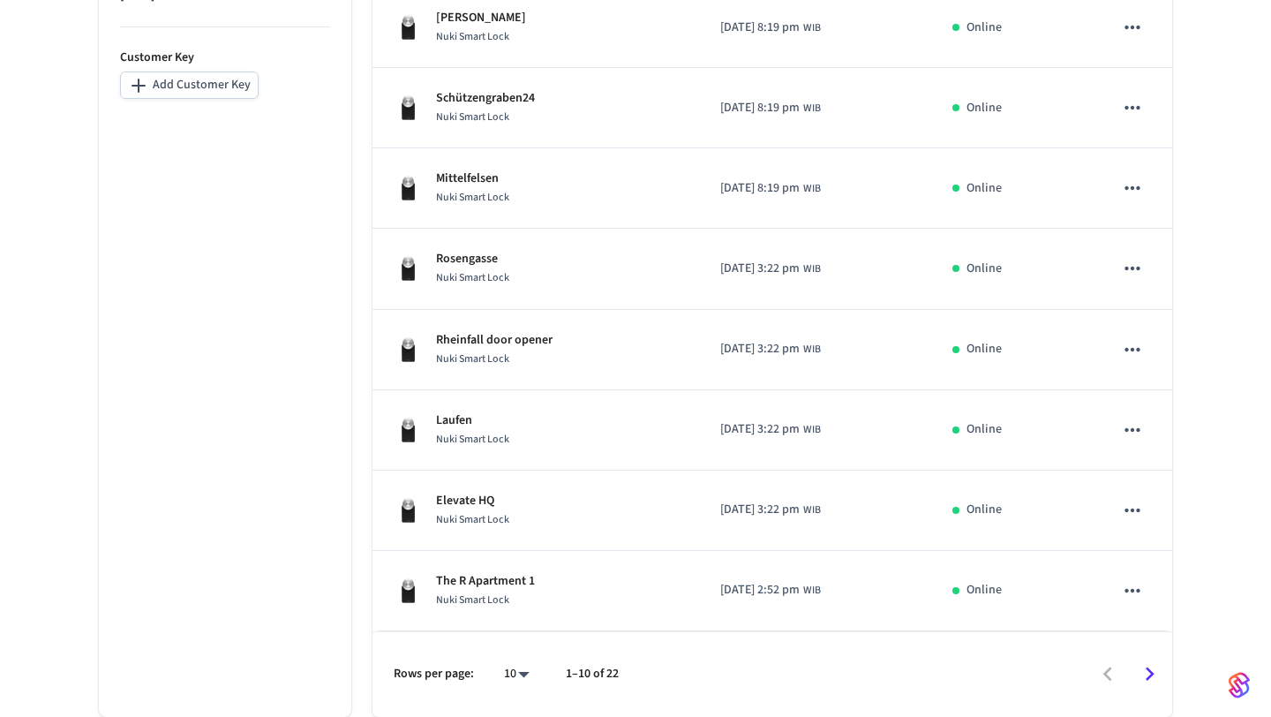
click at [1146, 667] on icon "Go to next page" at bounding box center [1149, 673] width 27 height 27
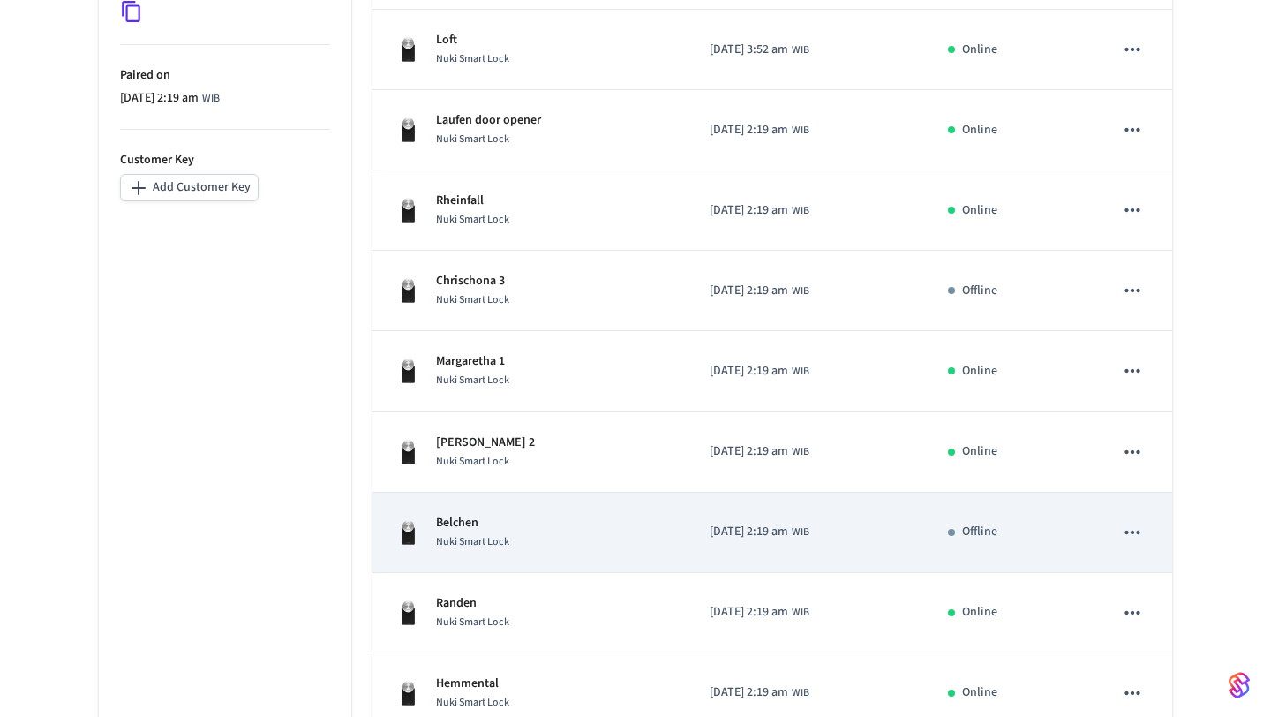
scroll to position [475, 0]
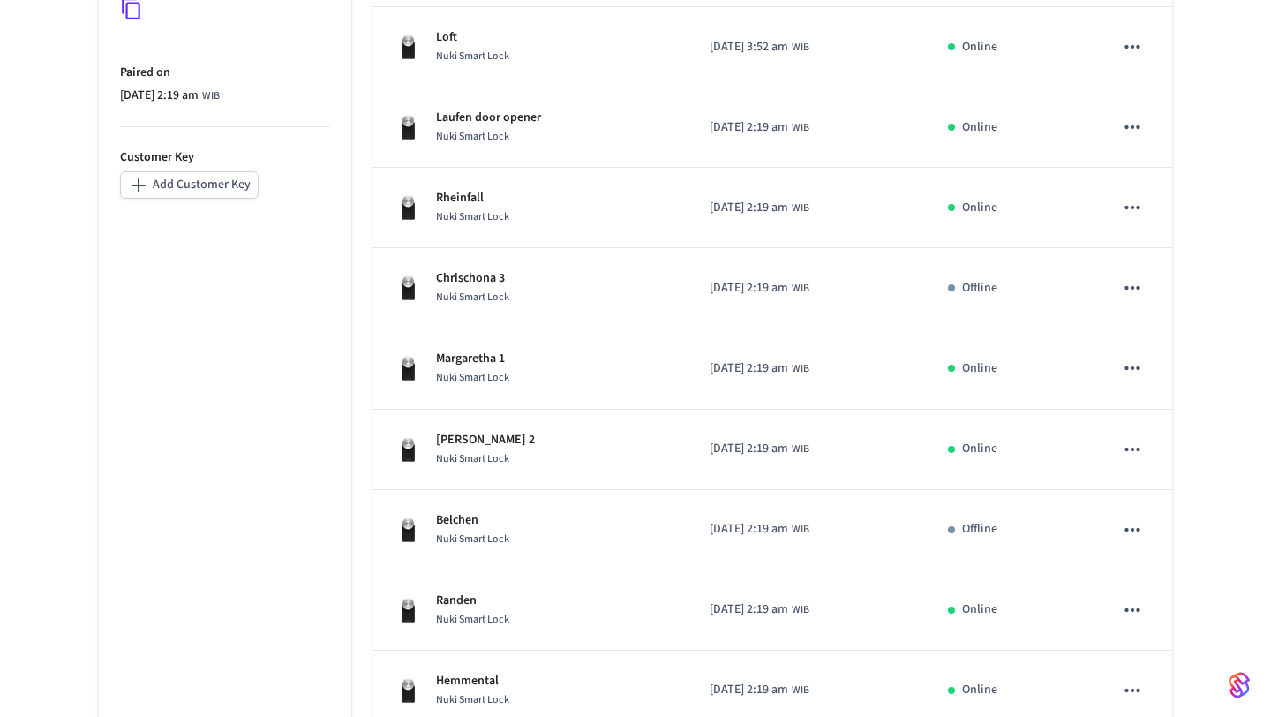
click at [1214, 492] on div "Nuki [EMAIL_ADDRESS][PERSON_NAME][DOMAIN_NAME] ​ ​ Properties Status Connected …" at bounding box center [635, 236] width 1271 height 1161
